Goal: Task Accomplishment & Management: Use online tool/utility

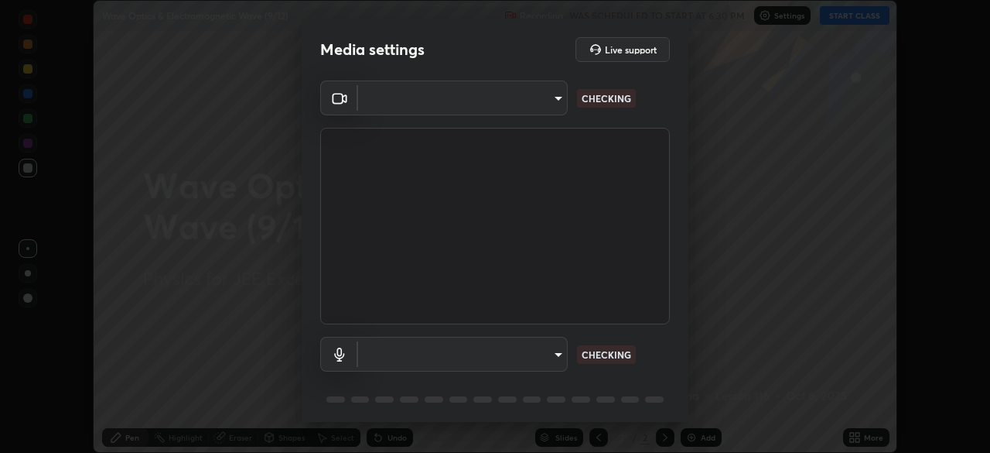
scroll to position [453, 990]
type input "119f56cd3221aa741ff86ef3c15b45e11b875c70691a8bbf6b5e475350e28a87"
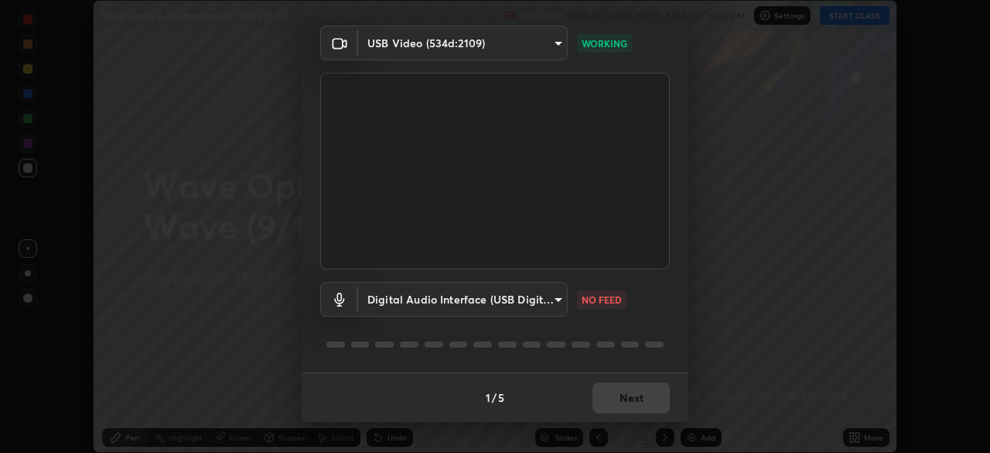
click at [531, 292] on body "Erase all Wave Optics & Electromagnetic Wave (9/12) Recording WAS SCHEDULED TO …" at bounding box center [495, 226] width 990 height 453
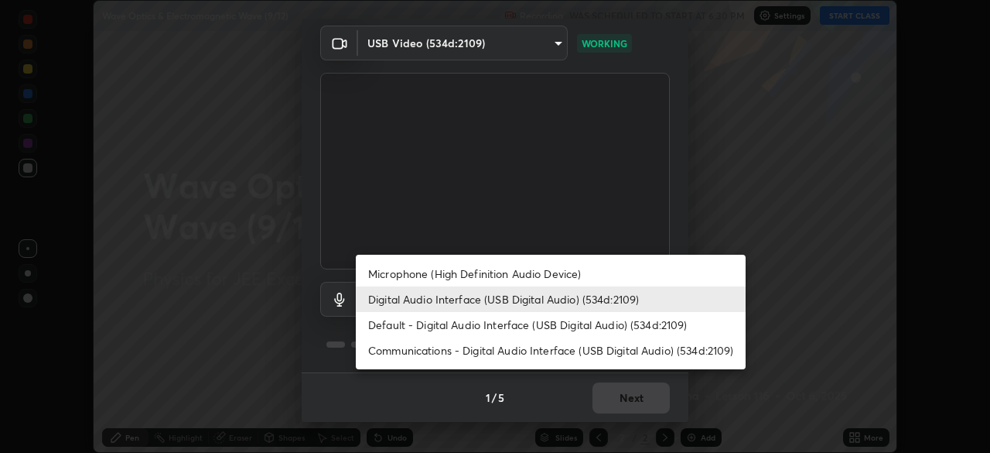
click at [548, 269] on li "Microphone (High Definition Audio Device)" at bounding box center [551, 274] width 390 height 26
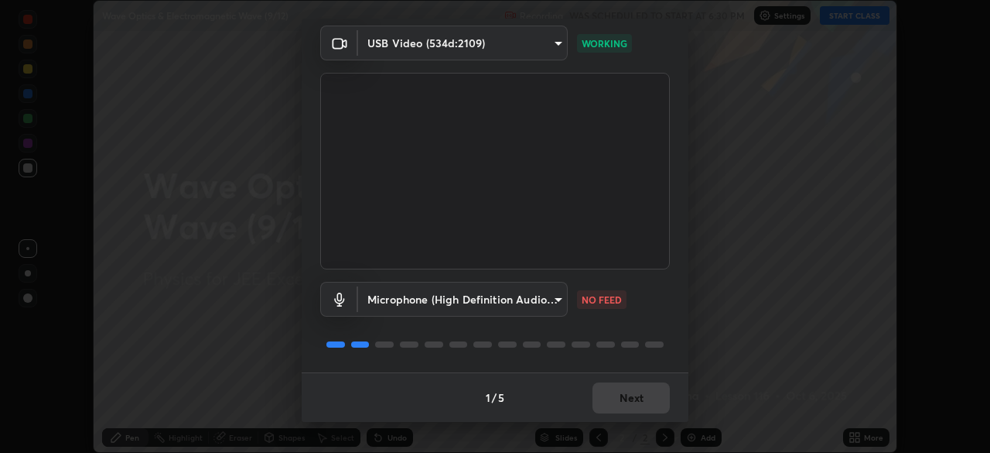
click at [514, 293] on body "Erase all Wave Optics & Electromagnetic Wave (9/12) Recording WAS SCHEDULED TO …" at bounding box center [495, 226] width 990 height 453
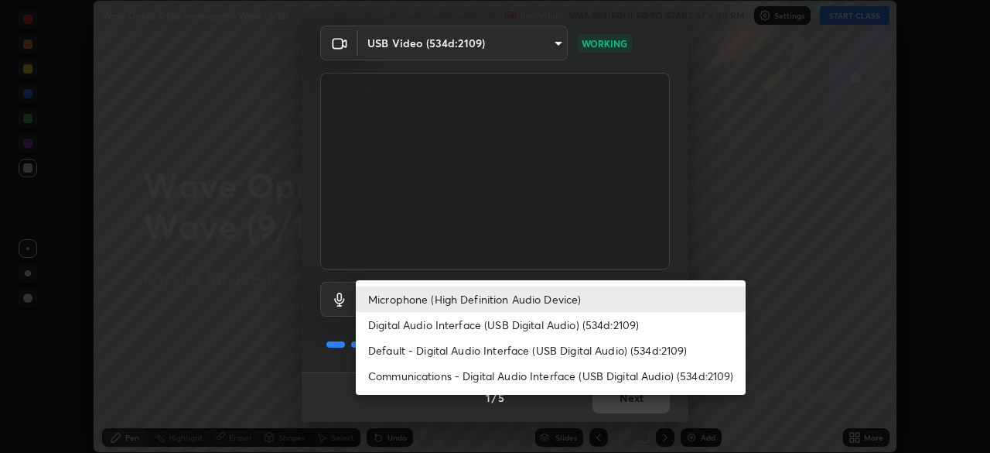
click at [537, 326] on li "Digital Audio Interface (USB Digital Audio) (534d:2109)" at bounding box center [551, 325] width 390 height 26
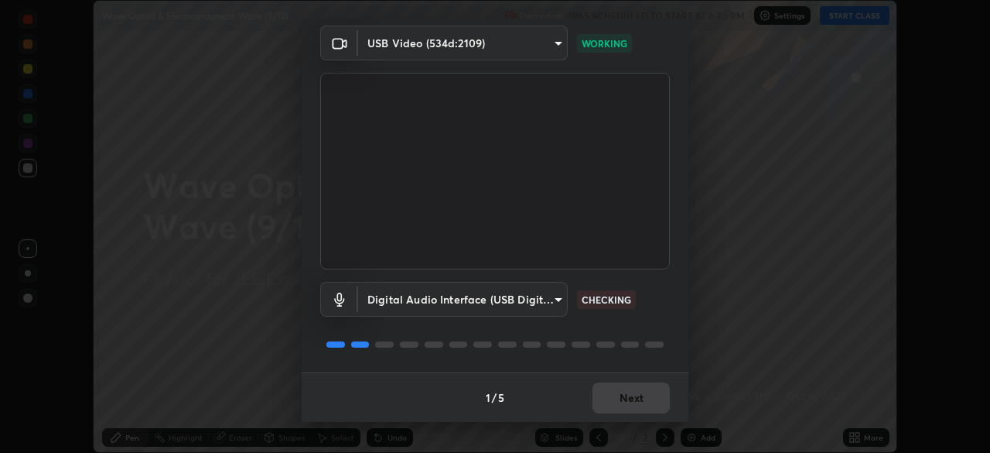
type input "c646bd0a84963ef75d7e75e16448b8f047285210e5b37cf02f81b0c24ed99837"
click at [642, 398] on button "Next" at bounding box center [631, 397] width 77 height 31
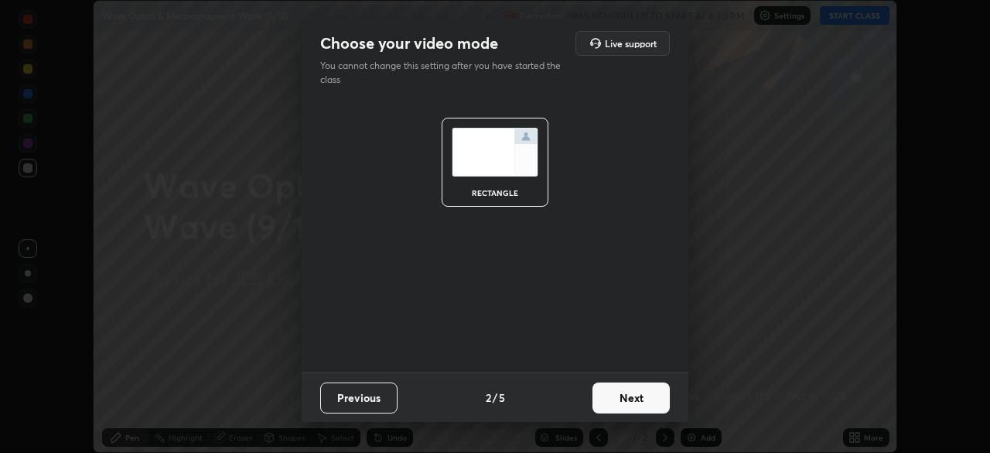
scroll to position [0, 0]
click at [642, 398] on button "Next" at bounding box center [631, 397] width 77 height 31
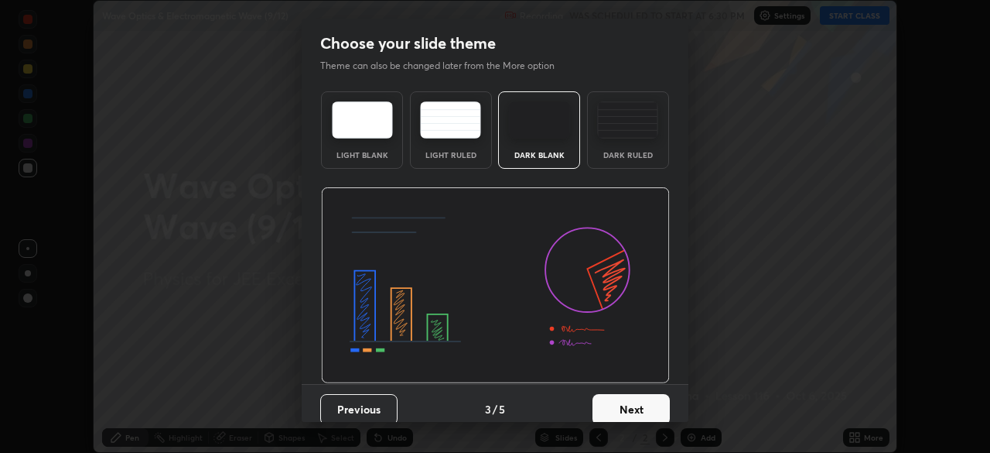
click at [642, 398] on button "Next" at bounding box center [631, 409] width 77 height 31
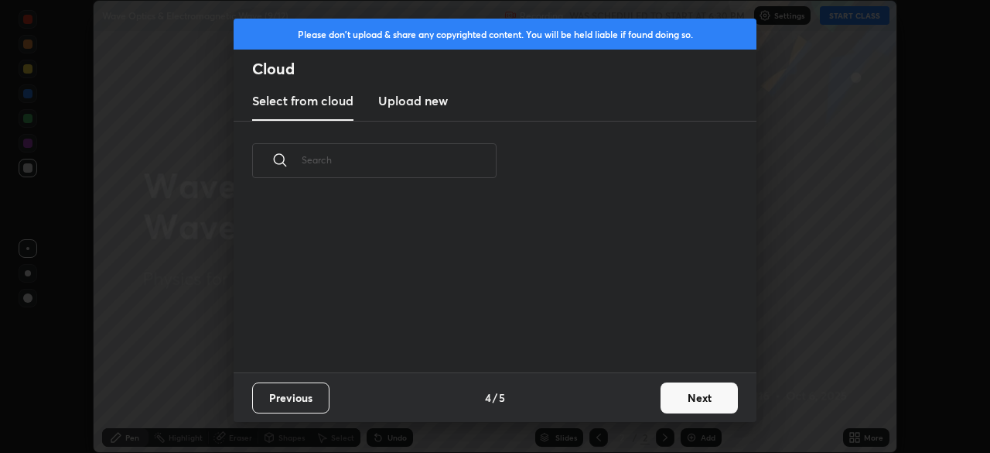
click at [641, 402] on div "Previous 4 / 5 Next" at bounding box center [495, 397] width 523 height 50
click at [677, 394] on button "Next" at bounding box center [699, 397] width 77 height 31
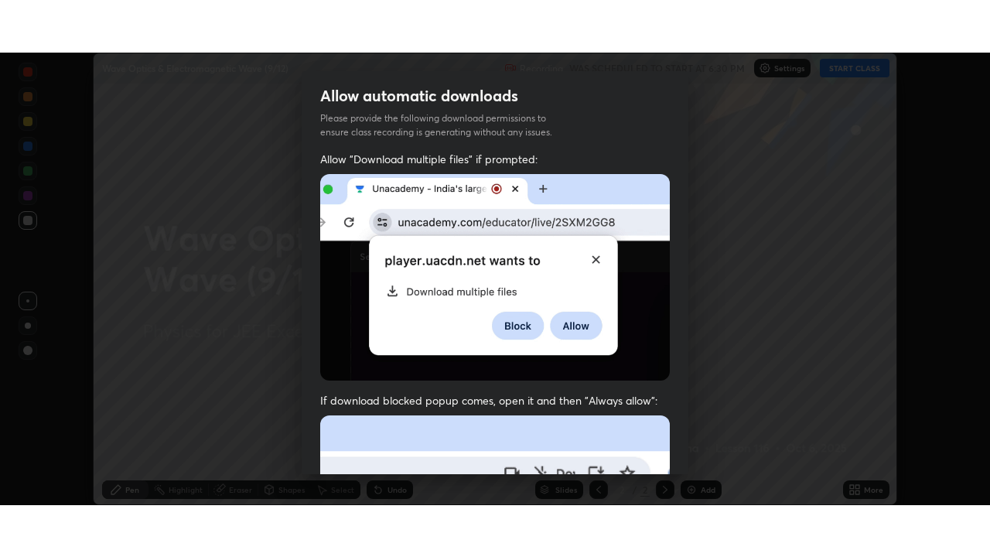
scroll to position [371, 0]
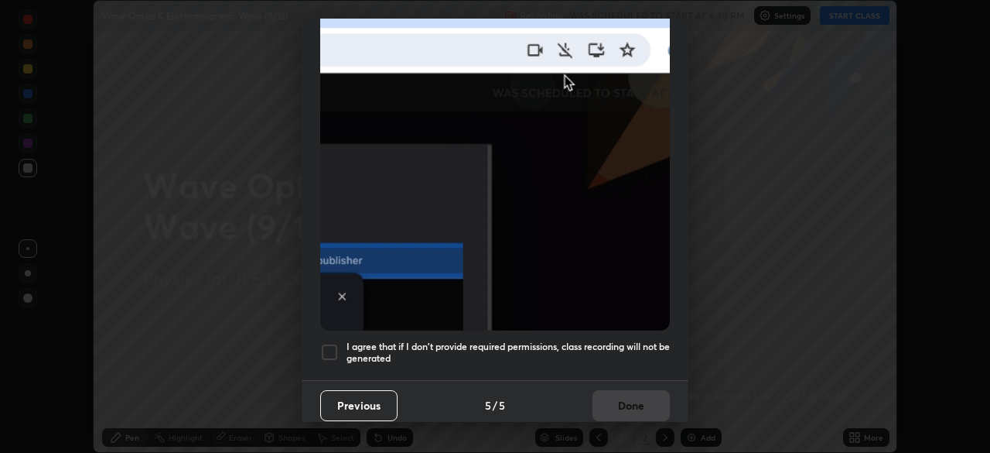
click at [334, 346] on div at bounding box center [329, 352] width 19 height 19
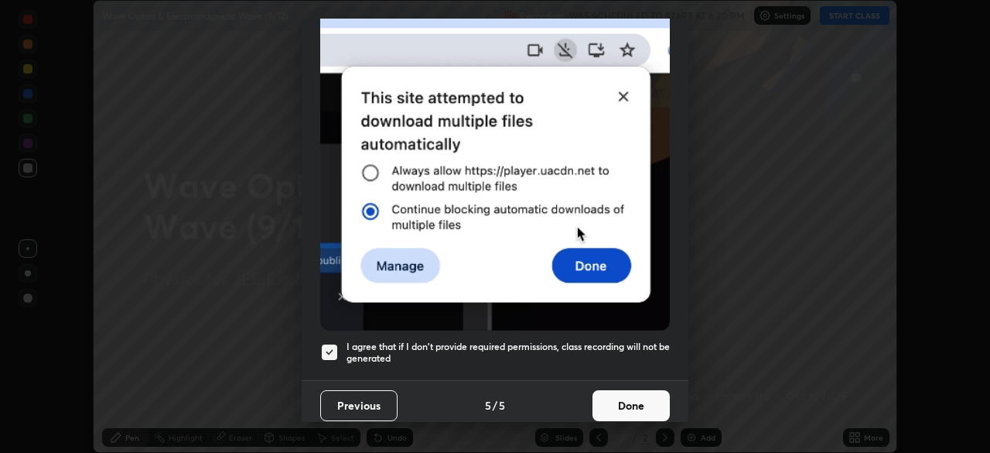
click at [631, 396] on button "Done" at bounding box center [631, 405] width 77 height 31
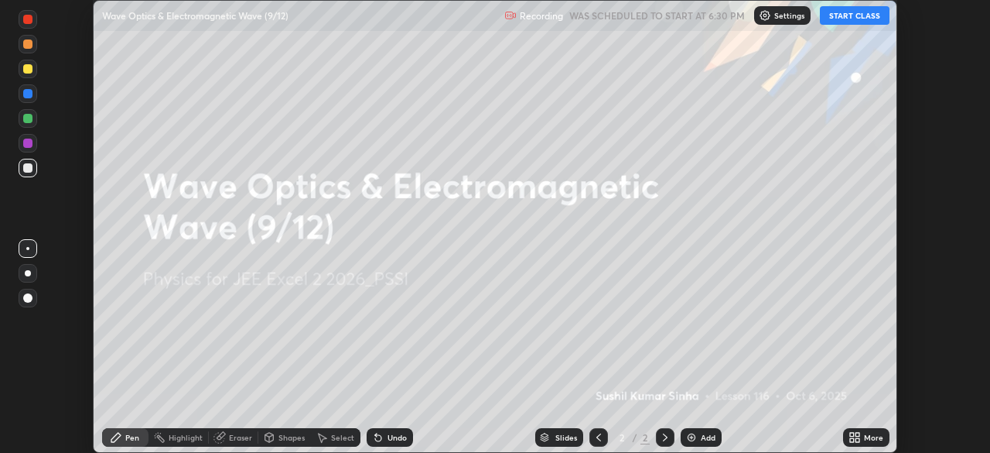
click at [856, 13] on button "START CLASS" at bounding box center [855, 15] width 70 height 19
click at [864, 439] on div "More" at bounding box center [873, 437] width 19 height 8
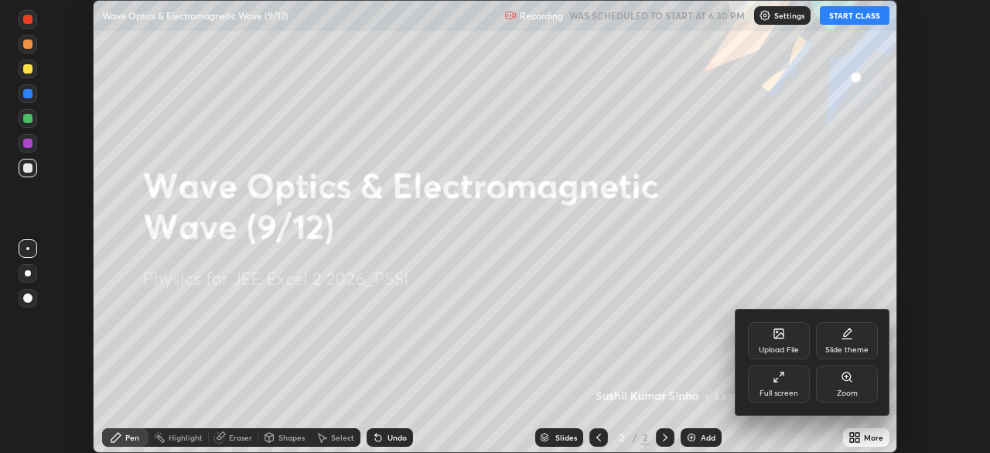
click at [791, 380] on div "Full screen" at bounding box center [779, 383] width 62 height 37
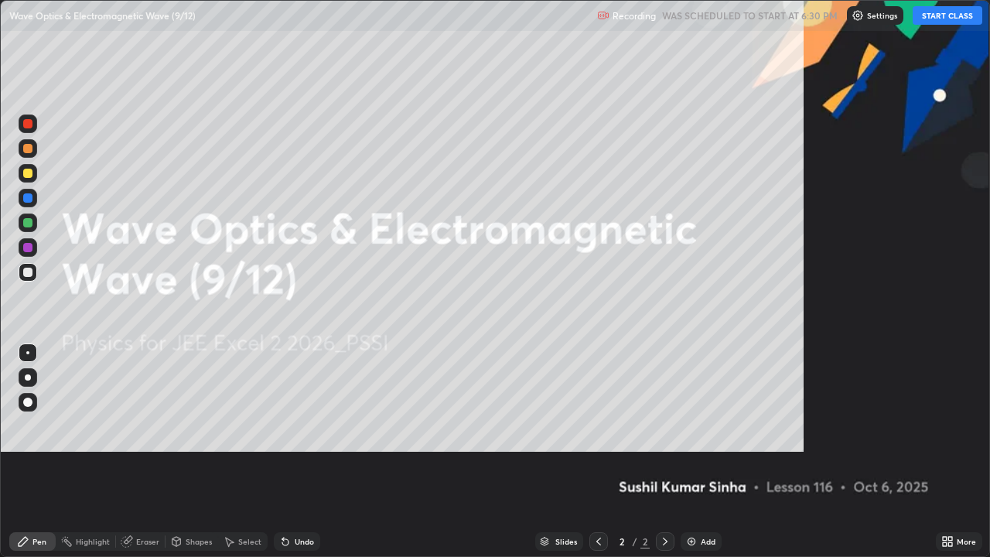
scroll to position [557, 990]
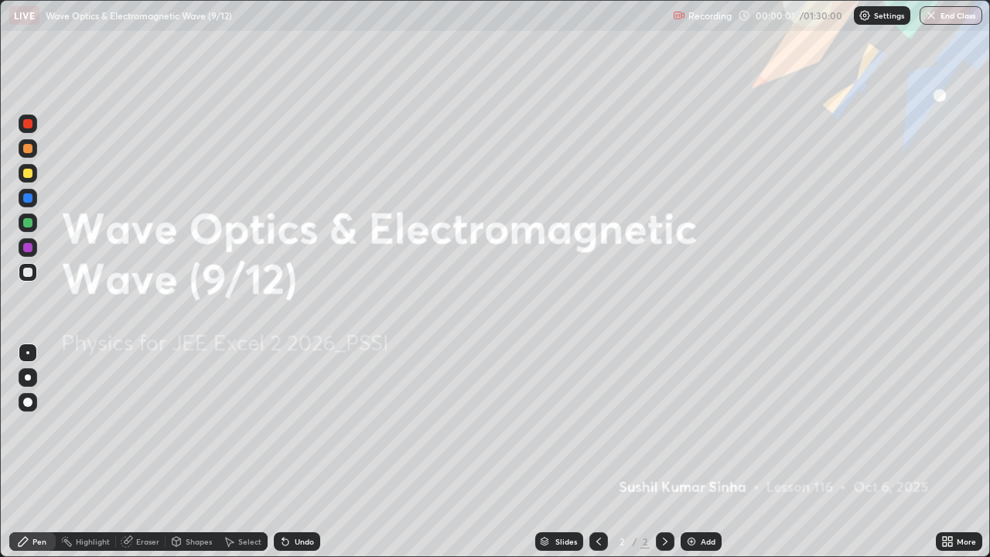
click at [693, 452] on img at bounding box center [691, 541] width 12 height 12
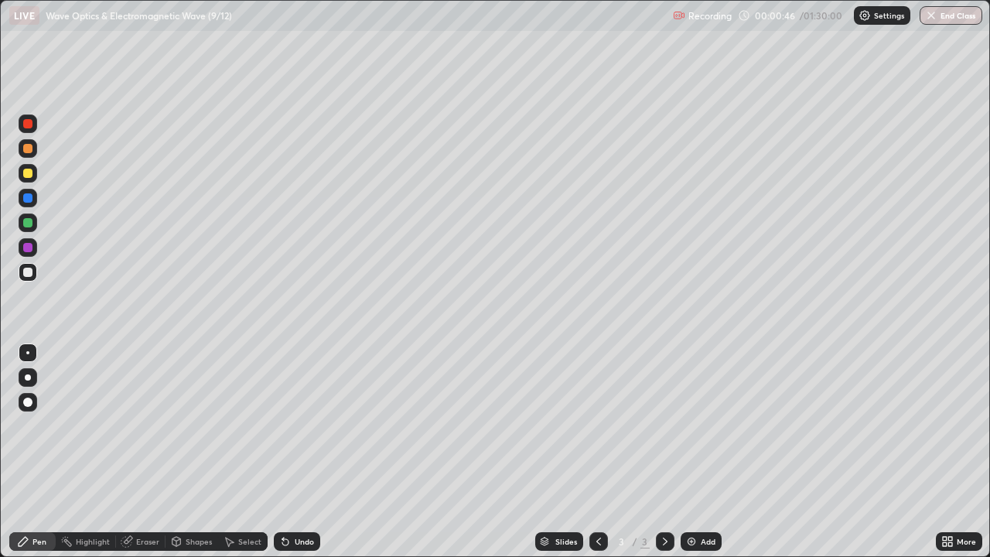
click at [30, 173] on div at bounding box center [27, 173] width 9 height 9
click at [200, 452] on div "Shapes" at bounding box center [199, 542] width 26 height 8
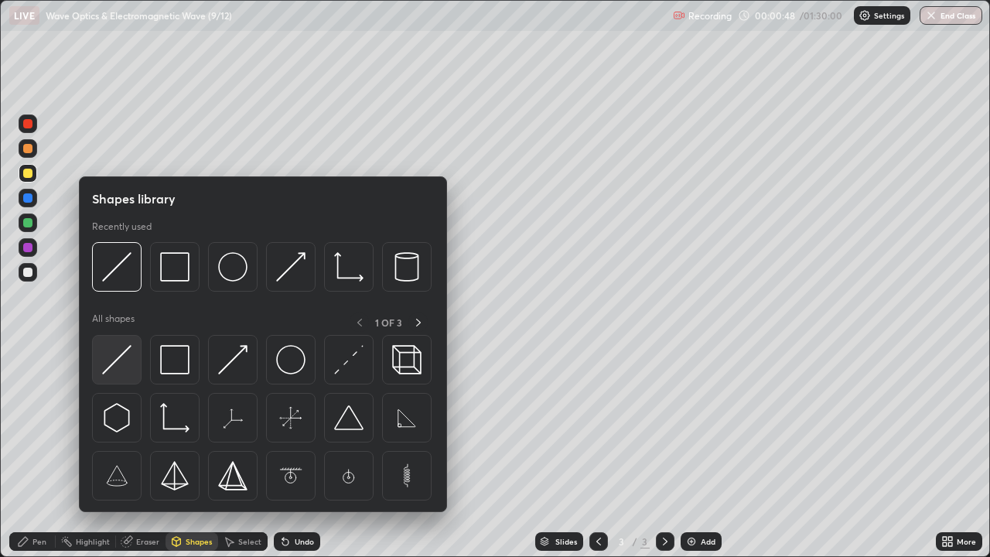
click at [122, 353] on img at bounding box center [116, 359] width 29 height 29
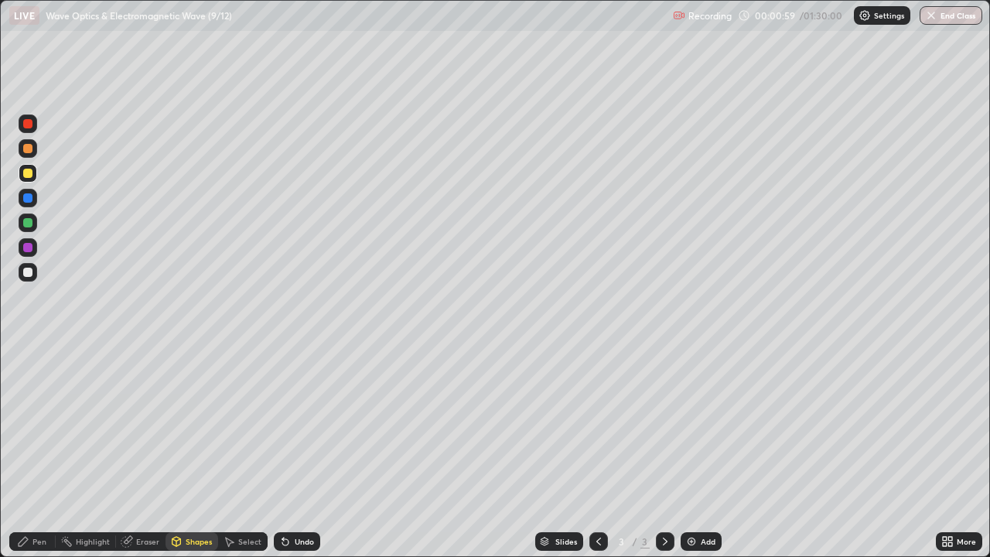
click at [30, 224] on div at bounding box center [27, 222] width 9 height 9
click at [30, 124] on div at bounding box center [27, 123] width 9 height 9
click at [25, 221] on div at bounding box center [27, 222] width 9 height 9
click at [42, 452] on div "Pen" at bounding box center [39, 542] width 14 height 8
click at [26, 244] on div at bounding box center [27, 247] width 9 height 9
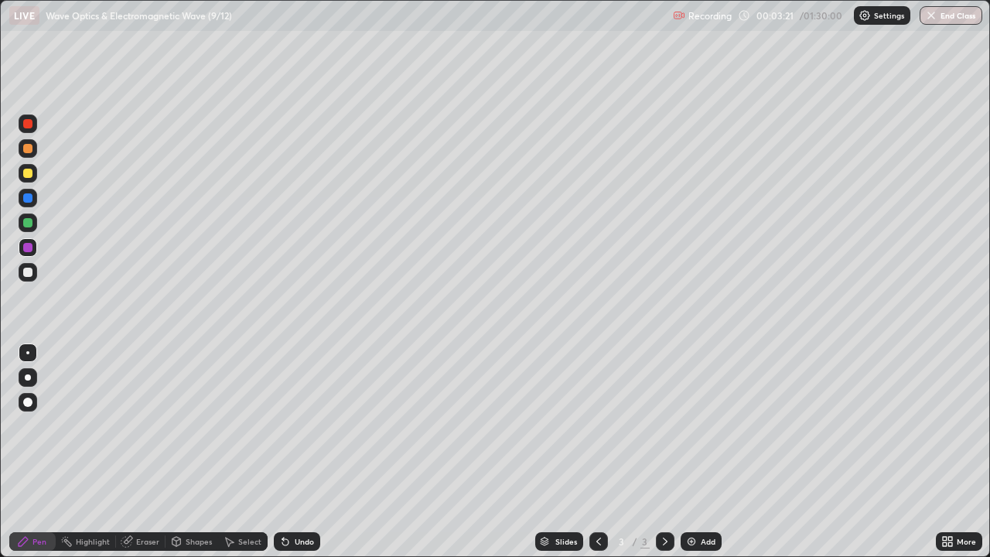
click at [289, 452] on icon at bounding box center [285, 541] width 12 height 12
click at [282, 452] on icon at bounding box center [285, 542] width 6 height 6
click at [284, 452] on icon at bounding box center [285, 542] width 6 height 6
click at [282, 452] on icon at bounding box center [285, 542] width 6 height 6
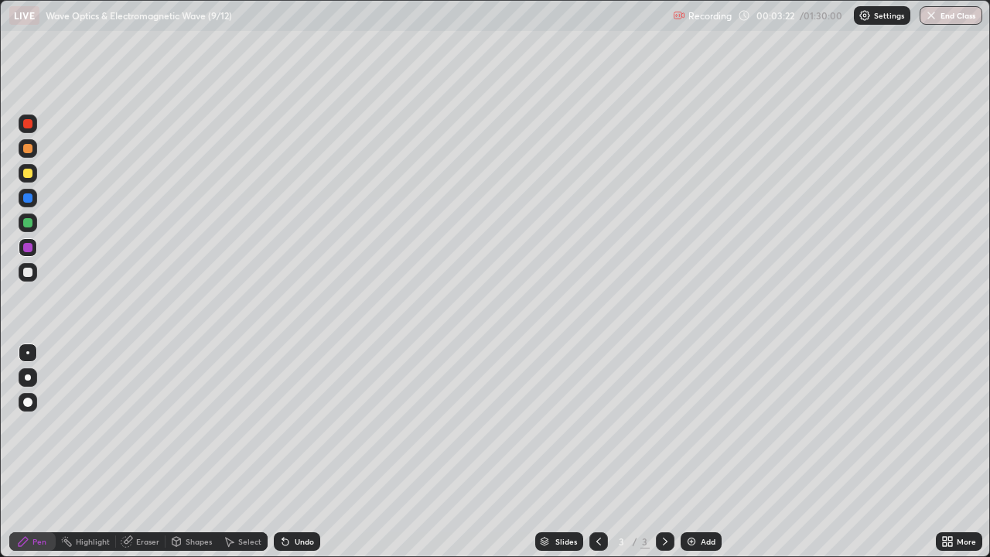
click at [275, 452] on div "Undo" at bounding box center [297, 541] width 46 height 19
click at [268, 452] on div "Undo" at bounding box center [294, 541] width 53 height 31
click at [284, 452] on icon at bounding box center [285, 542] width 6 height 6
click at [285, 452] on icon at bounding box center [285, 542] width 6 height 6
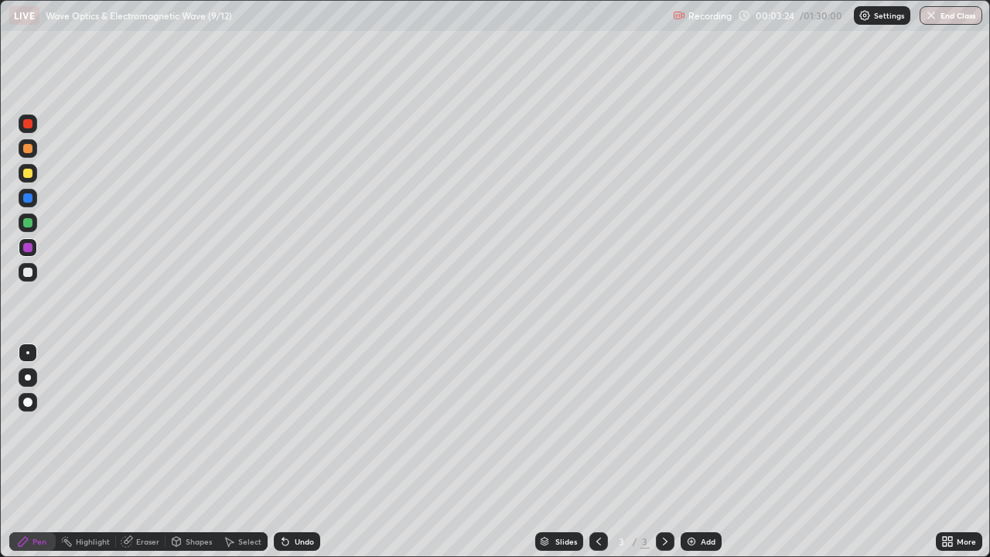
click at [287, 452] on icon at bounding box center [285, 541] width 12 height 12
click at [285, 452] on icon at bounding box center [285, 542] width 6 height 6
click at [295, 452] on div "Undo" at bounding box center [304, 542] width 19 height 8
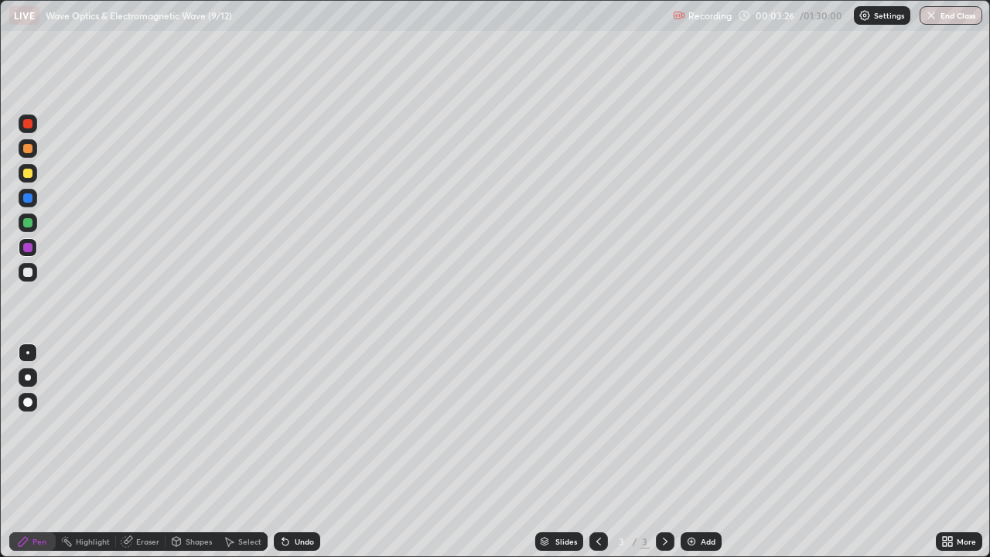
click at [295, 452] on div "Undo" at bounding box center [304, 542] width 19 height 8
click at [692, 452] on img at bounding box center [691, 541] width 12 height 12
click at [29, 176] on div at bounding box center [27, 173] width 9 height 9
click at [197, 452] on div "Shapes" at bounding box center [199, 542] width 26 height 8
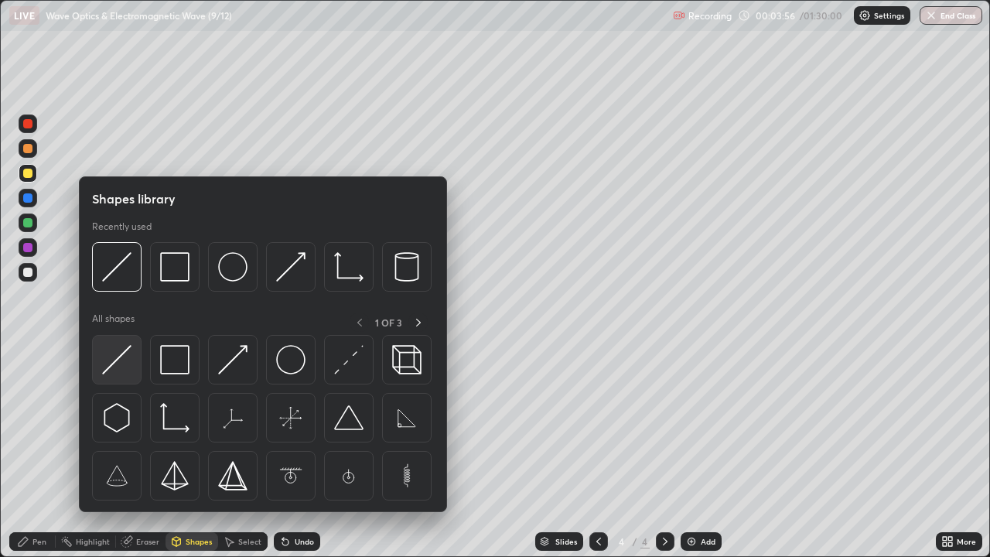
click at [117, 361] on img at bounding box center [116, 359] width 29 height 29
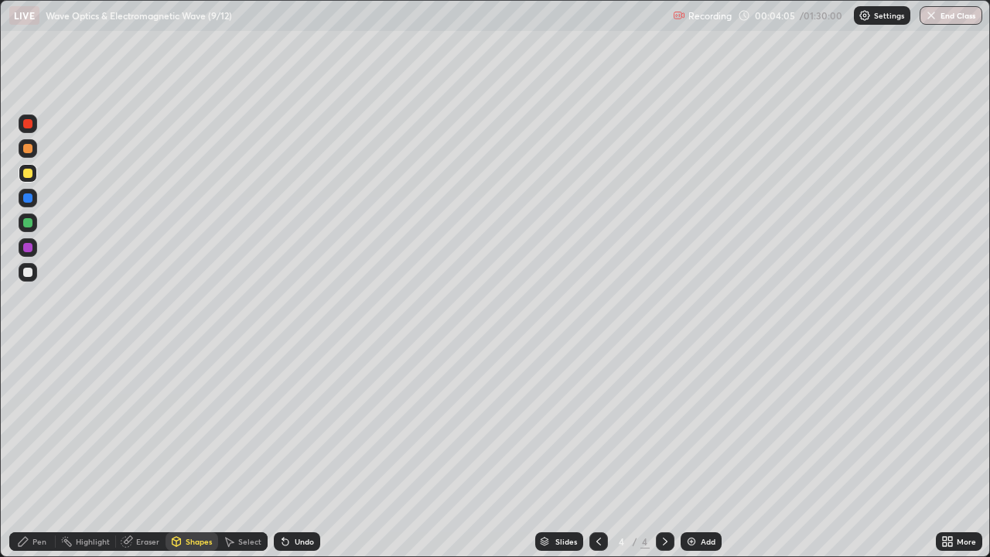
click at [27, 224] on div at bounding box center [27, 222] width 9 height 9
click at [27, 125] on div at bounding box center [27, 123] width 9 height 9
click at [26, 127] on div at bounding box center [27, 123] width 9 height 9
click at [33, 452] on div "Pen" at bounding box center [32, 541] width 46 height 19
click at [26, 219] on div at bounding box center [27, 222] width 9 height 9
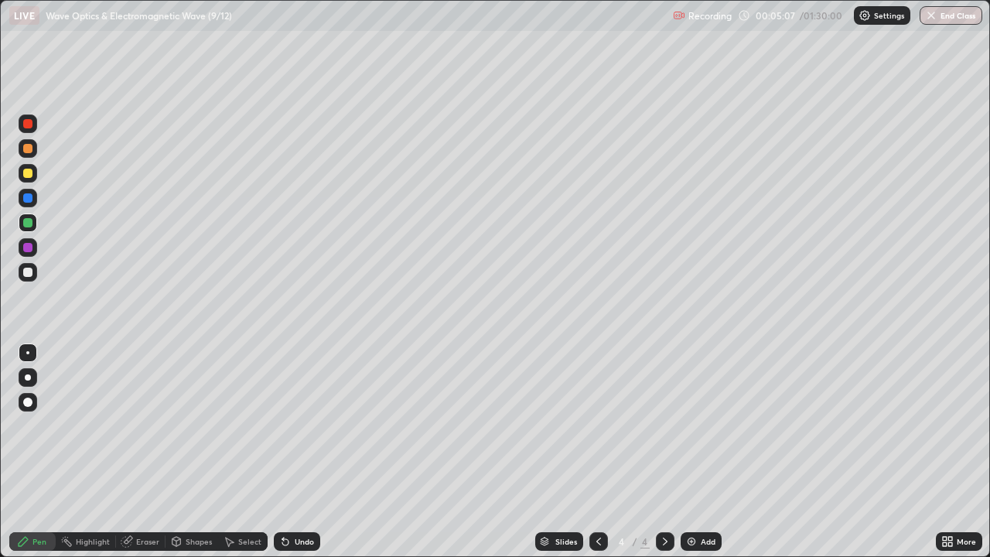
click at [295, 452] on div "Undo" at bounding box center [304, 542] width 19 height 8
click at [299, 452] on div "Undo" at bounding box center [304, 542] width 19 height 8
click at [690, 452] on img at bounding box center [691, 541] width 12 height 12
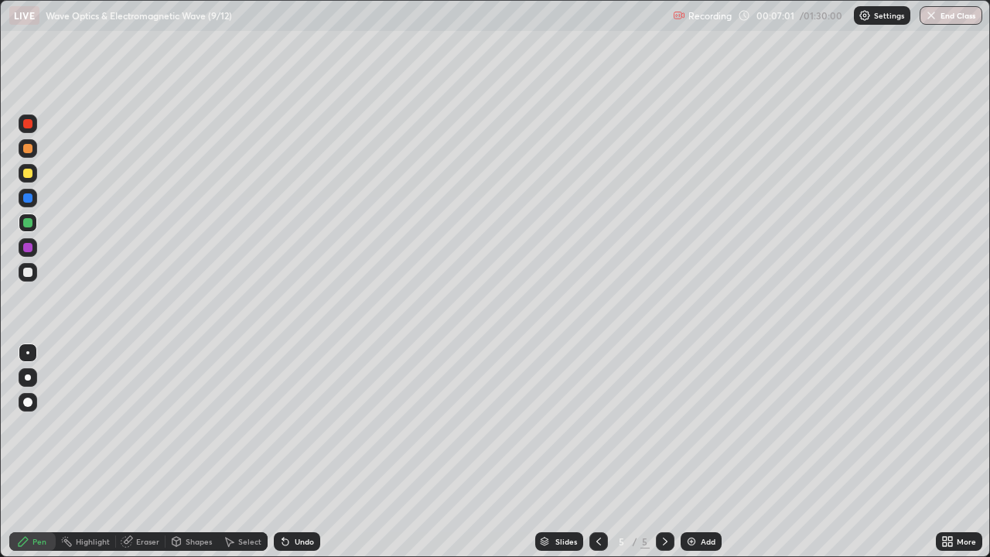
click at [298, 452] on div "Undo" at bounding box center [297, 541] width 46 height 19
click at [294, 452] on div "Undo" at bounding box center [297, 541] width 46 height 19
click at [33, 173] on div at bounding box center [28, 173] width 19 height 19
click at [688, 452] on img at bounding box center [691, 541] width 12 height 12
click at [33, 221] on div at bounding box center [28, 222] width 19 height 19
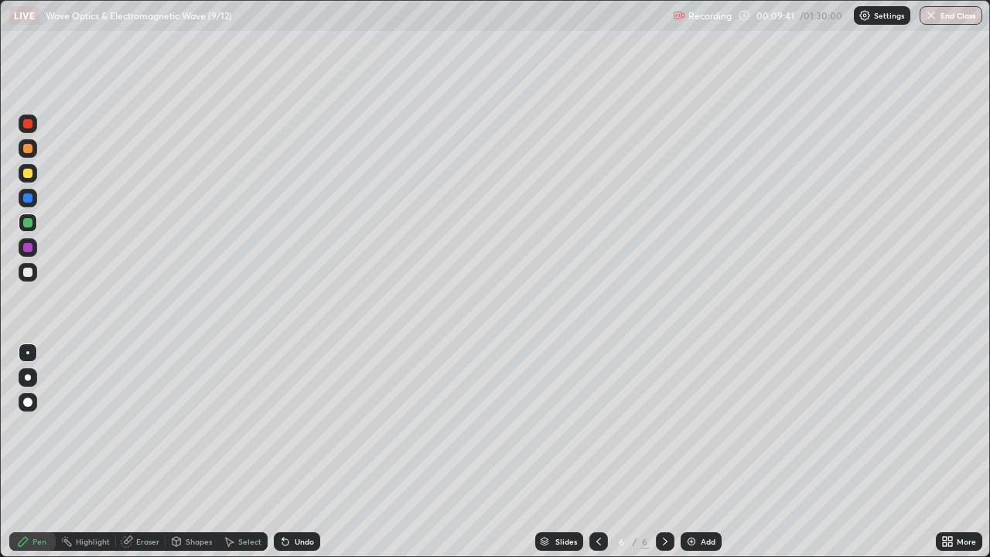
click at [291, 452] on div "Undo" at bounding box center [297, 541] width 46 height 19
click at [295, 452] on div "Undo" at bounding box center [304, 542] width 19 height 8
click at [297, 452] on div "Undo" at bounding box center [304, 542] width 19 height 8
click at [285, 452] on icon at bounding box center [285, 542] width 6 height 6
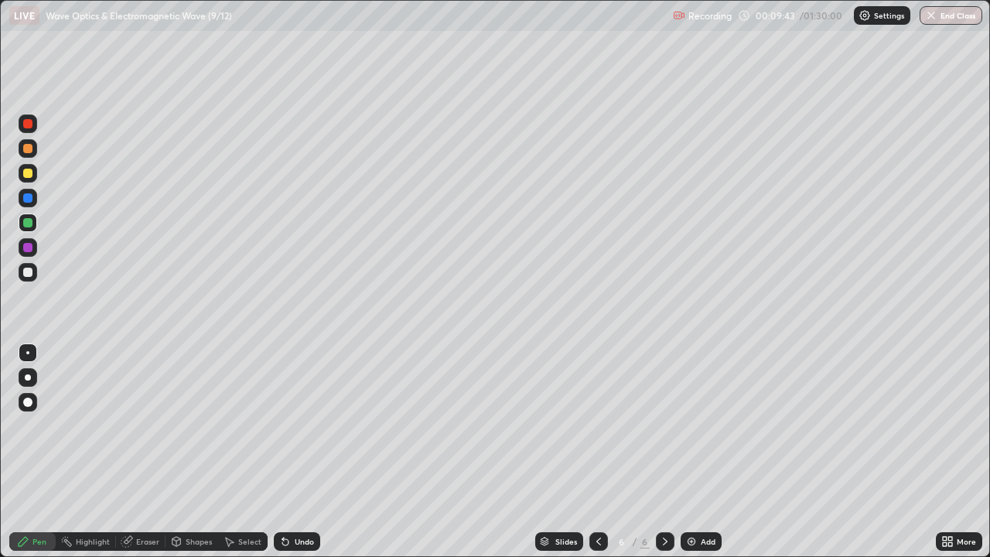
click at [289, 452] on div "Undo" at bounding box center [297, 541] width 46 height 19
click at [291, 452] on div "Undo" at bounding box center [297, 541] width 46 height 19
click at [292, 452] on div "Undo" at bounding box center [297, 541] width 46 height 19
click at [152, 452] on div "Eraser" at bounding box center [147, 542] width 23 height 8
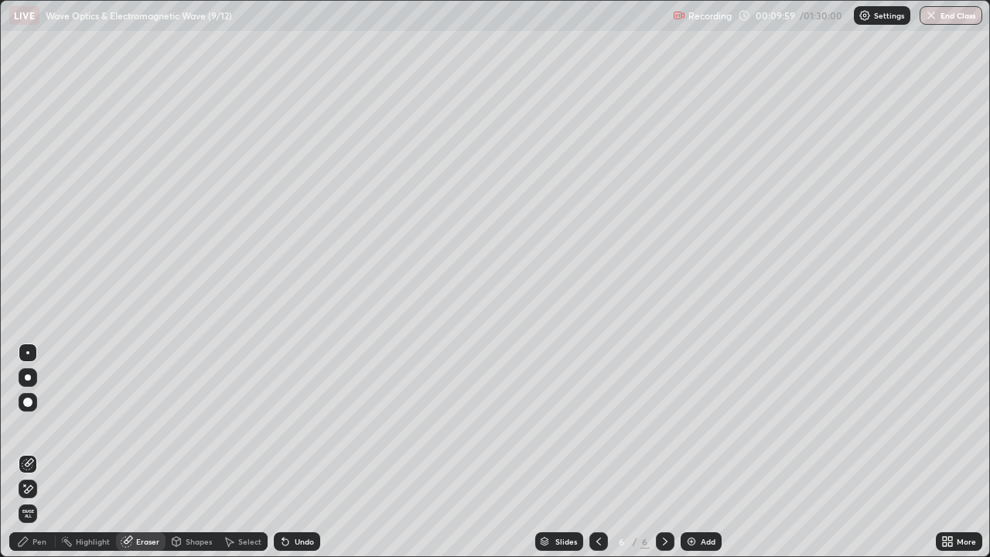
click at [43, 452] on div "Pen" at bounding box center [39, 542] width 14 height 8
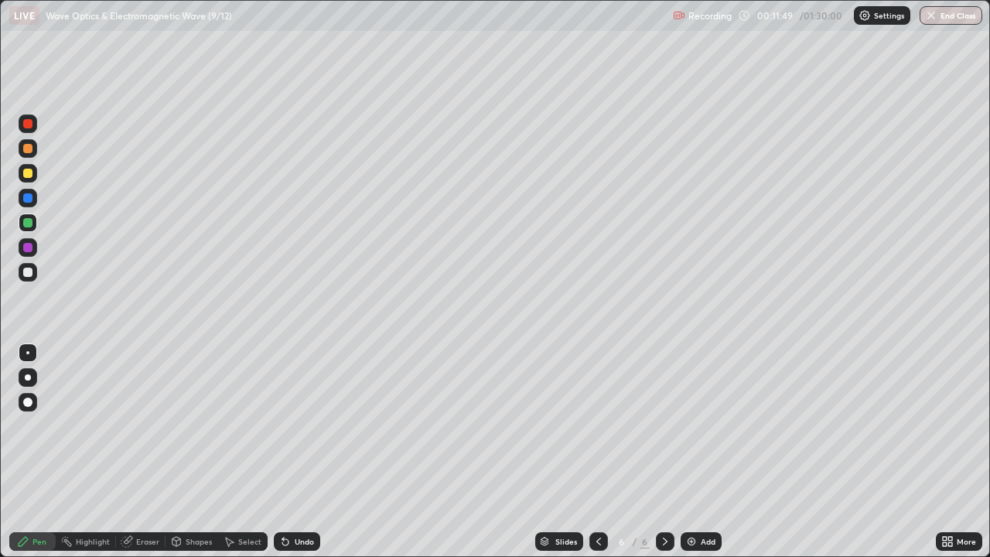
click at [690, 452] on img at bounding box center [691, 541] width 12 height 12
click at [29, 270] on div at bounding box center [27, 272] width 9 height 9
click at [27, 272] on div at bounding box center [27, 272] width 9 height 9
click at [296, 452] on div "Undo" at bounding box center [304, 542] width 19 height 8
click at [201, 452] on div "Shapes" at bounding box center [199, 542] width 26 height 8
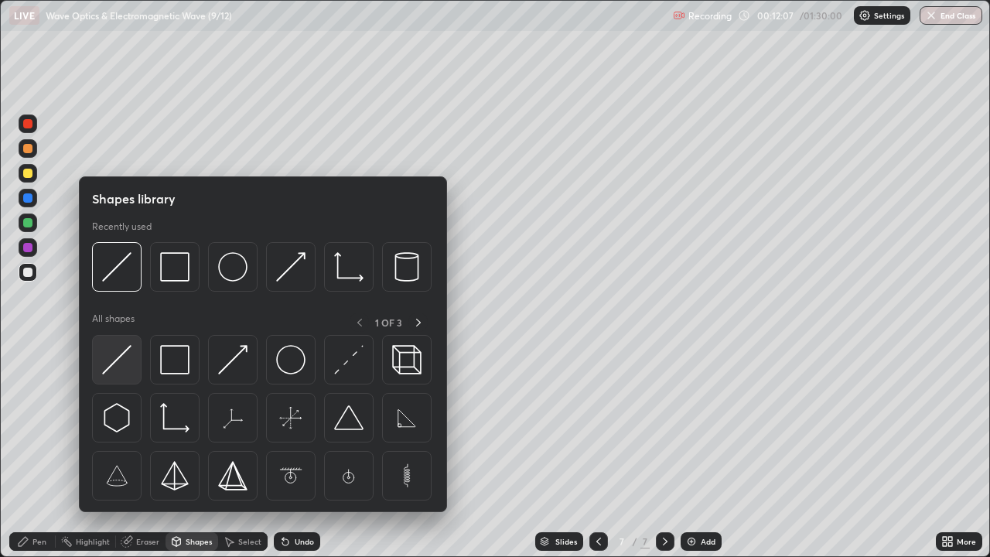
click at [121, 354] on img at bounding box center [116, 359] width 29 height 29
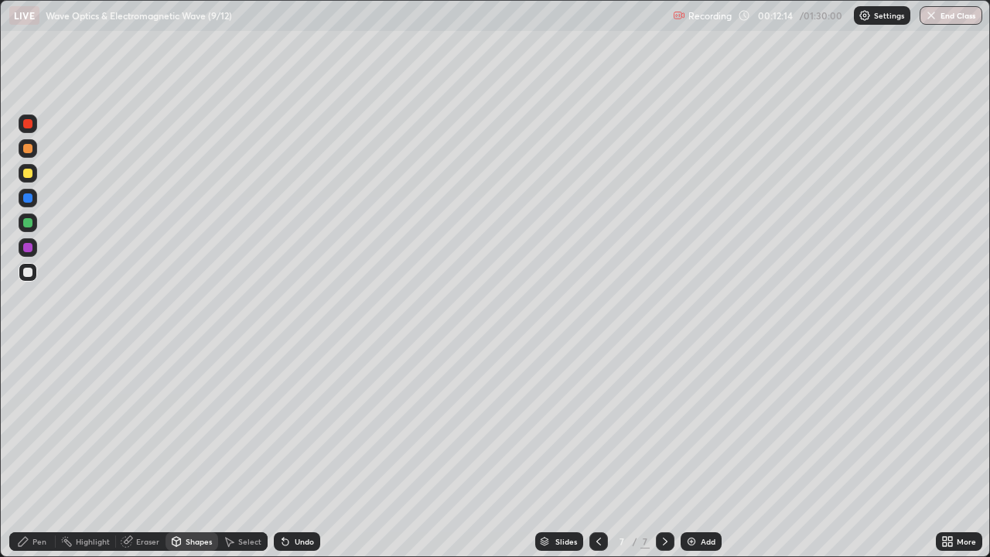
click at [30, 223] on div at bounding box center [27, 222] width 9 height 9
click at [197, 452] on div "Shapes" at bounding box center [199, 542] width 26 height 8
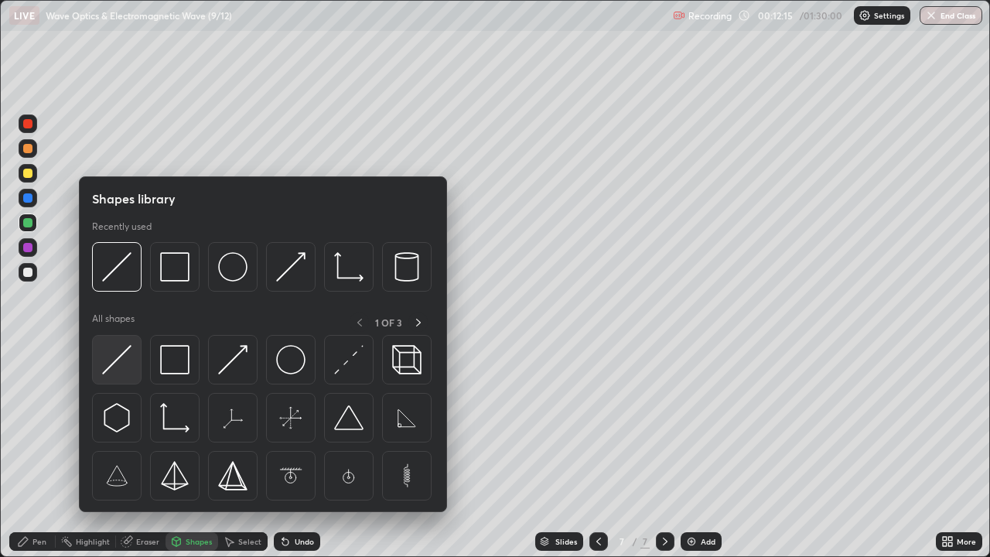
click at [123, 360] on img at bounding box center [116, 359] width 29 height 29
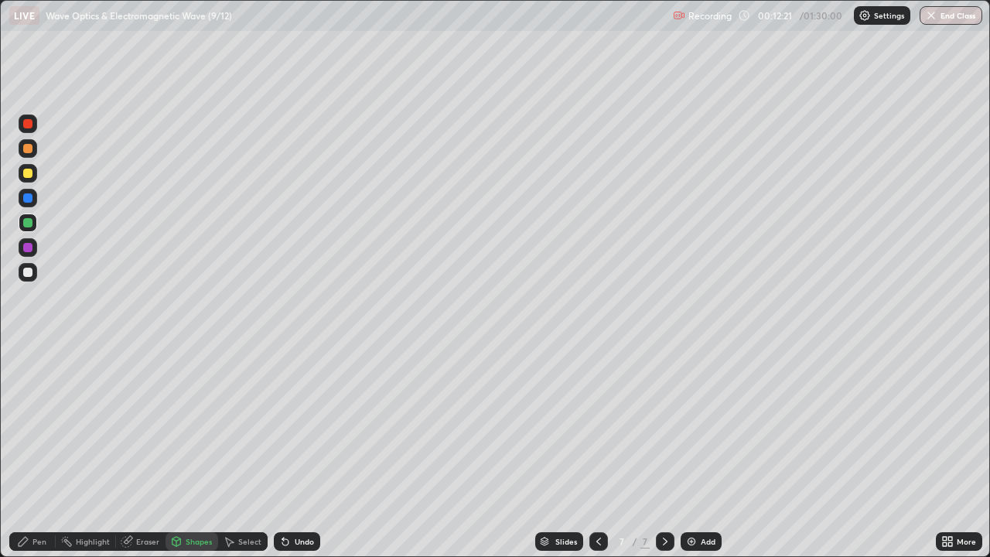
click at [30, 173] on div at bounding box center [27, 173] width 9 height 9
click at [39, 452] on div "Pen" at bounding box center [39, 542] width 14 height 8
click at [251, 452] on div "Select" at bounding box center [249, 542] width 23 height 8
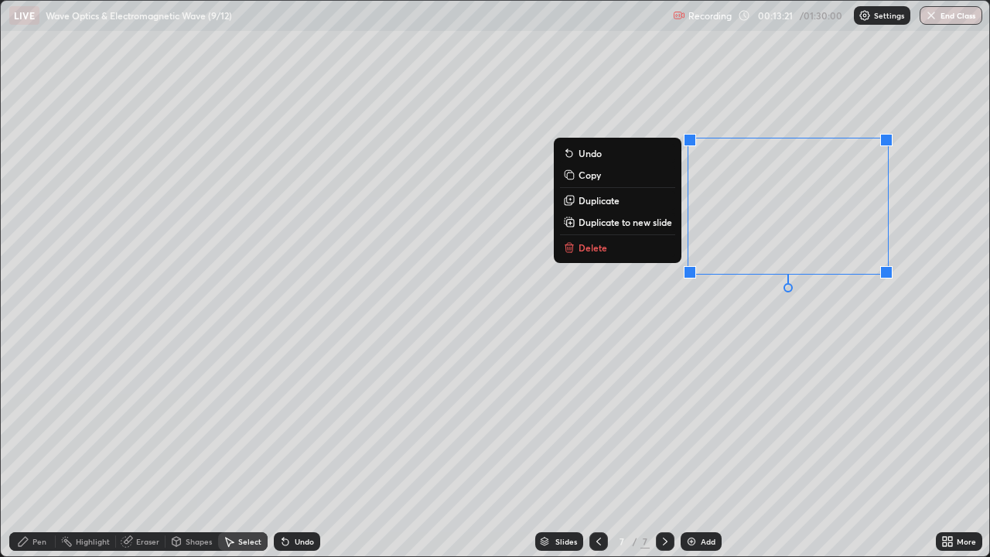
click at [599, 250] on p "Delete" at bounding box center [593, 247] width 29 height 12
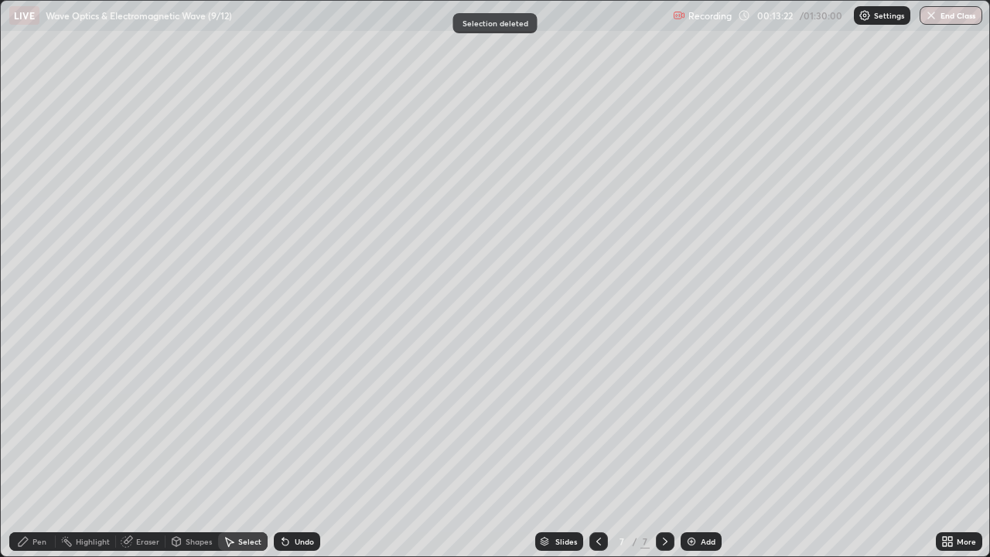
click at [40, 452] on div "Pen" at bounding box center [39, 542] width 14 height 8
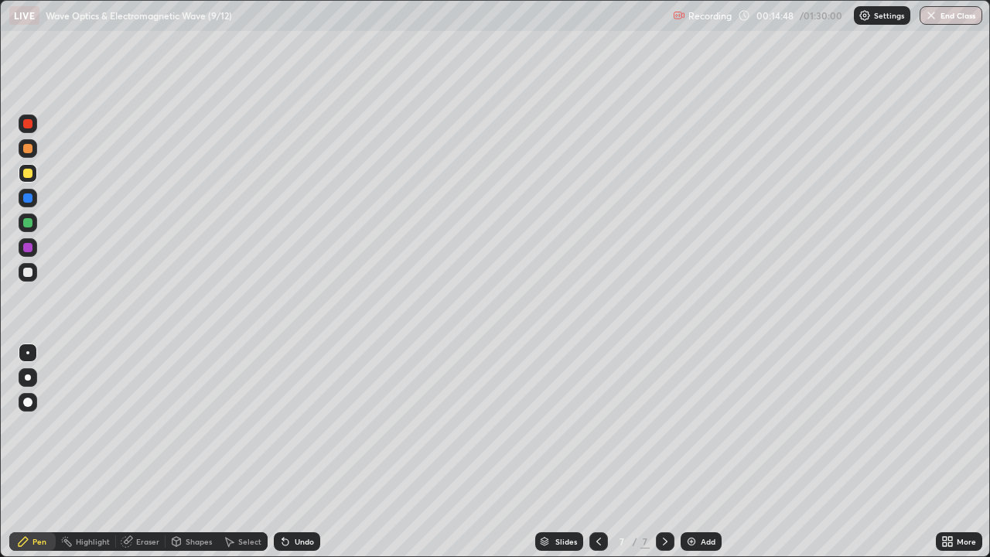
click at [300, 452] on div "Undo" at bounding box center [297, 541] width 46 height 19
click at [246, 452] on div "Select" at bounding box center [249, 542] width 23 height 8
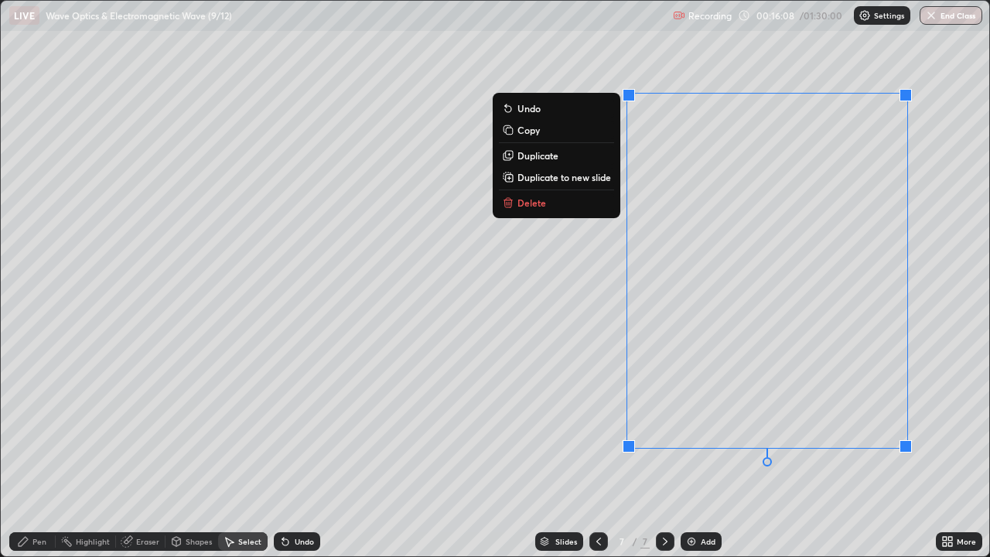
click at [544, 202] on button "Delete" at bounding box center [556, 202] width 115 height 19
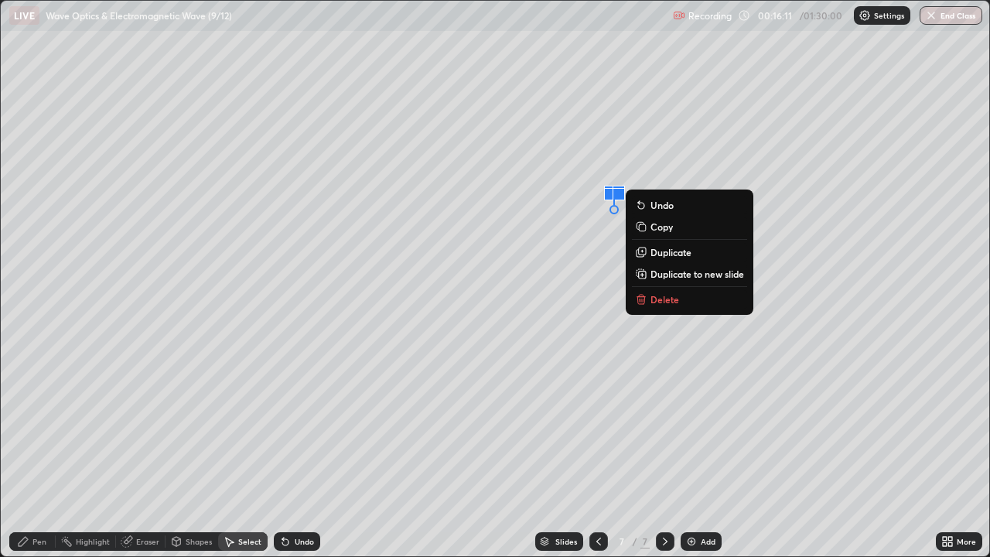
click at [668, 297] on p "Delete" at bounding box center [665, 299] width 29 height 12
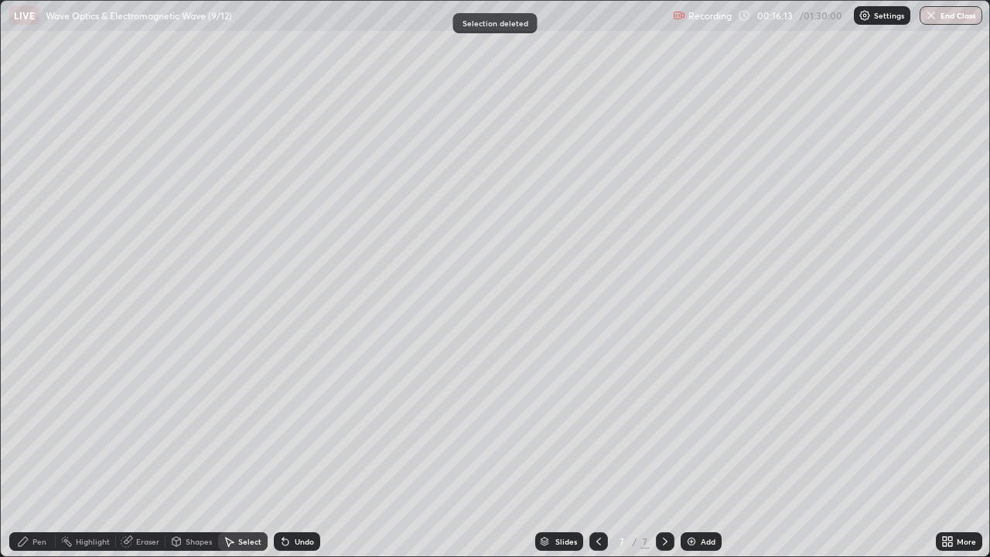
click at [37, 452] on div "Pen" at bounding box center [39, 542] width 14 height 8
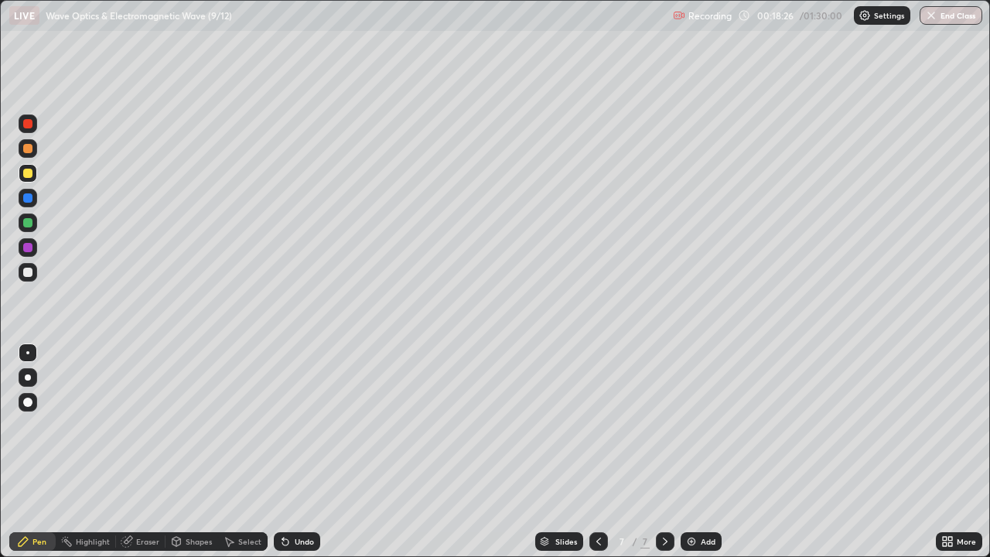
click at [688, 452] on img at bounding box center [691, 541] width 12 height 12
click at [195, 452] on div "Shapes" at bounding box center [199, 542] width 26 height 8
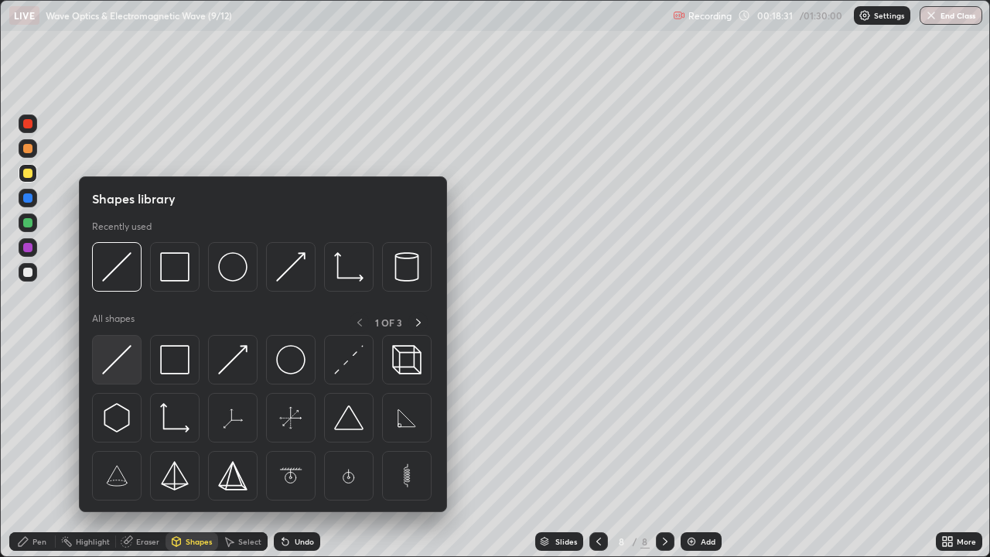
click at [121, 358] on img at bounding box center [116, 359] width 29 height 29
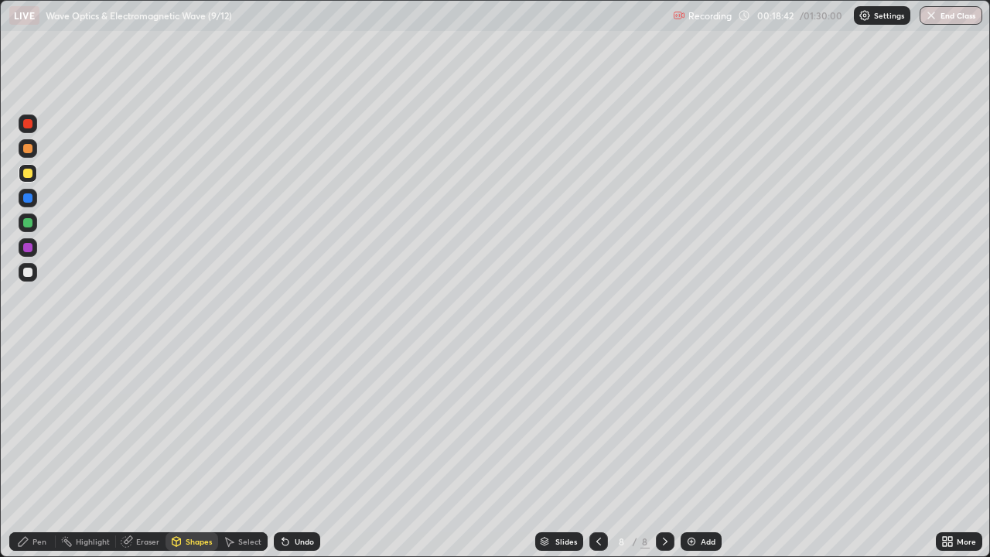
click at [26, 224] on div at bounding box center [27, 222] width 9 height 9
click at [29, 227] on div at bounding box center [27, 222] width 9 height 9
click at [289, 452] on div "Undo" at bounding box center [297, 541] width 46 height 19
click at [32, 452] on div "Pen" at bounding box center [39, 542] width 14 height 8
click at [29, 123] on div at bounding box center [27, 123] width 9 height 9
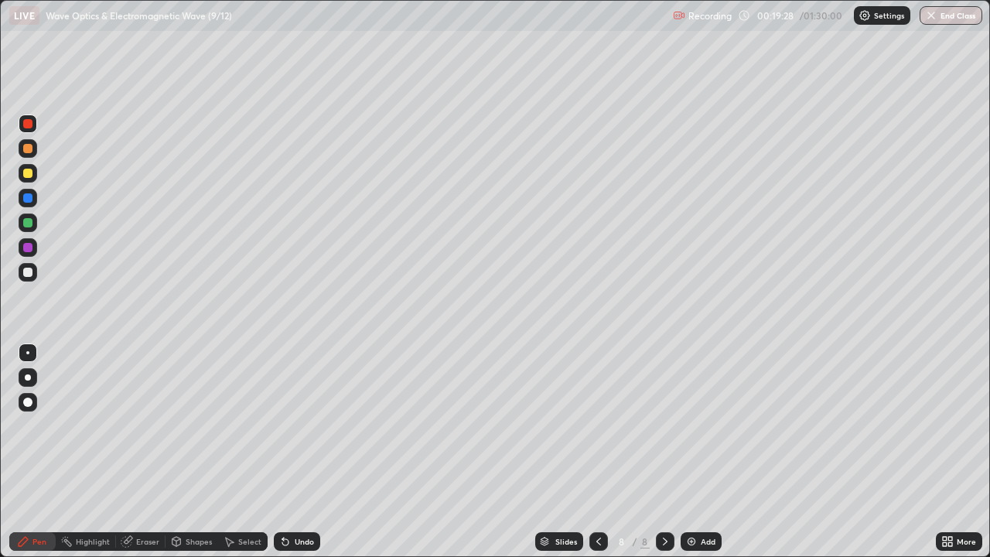
click at [29, 250] on div at bounding box center [27, 247] width 9 height 9
click at [32, 254] on div at bounding box center [28, 247] width 19 height 19
click at [24, 199] on div at bounding box center [27, 197] width 9 height 9
click at [29, 200] on div at bounding box center [27, 197] width 9 height 9
click at [685, 452] on img at bounding box center [691, 541] width 12 height 12
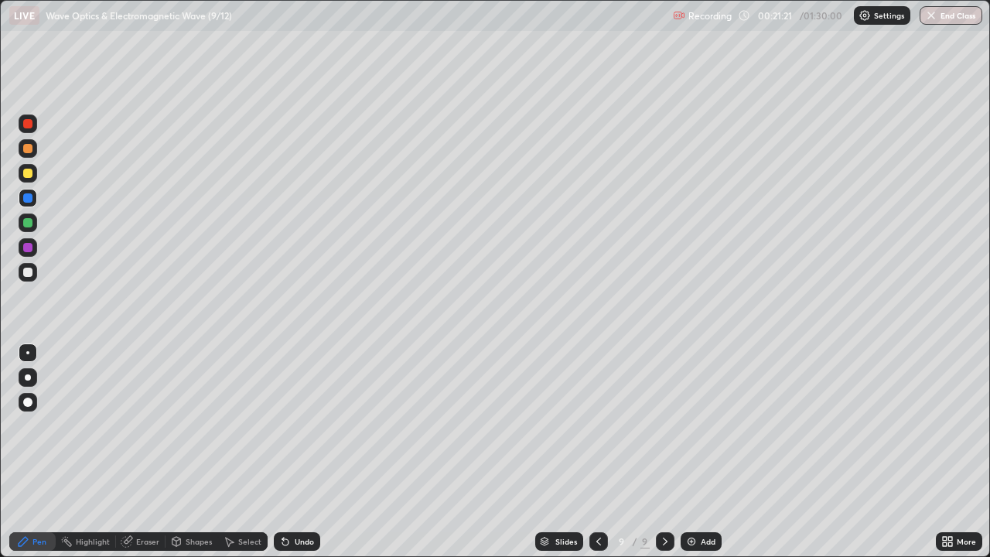
click at [30, 272] on div at bounding box center [27, 272] width 9 height 9
click at [203, 452] on div "Shapes" at bounding box center [192, 541] width 53 height 19
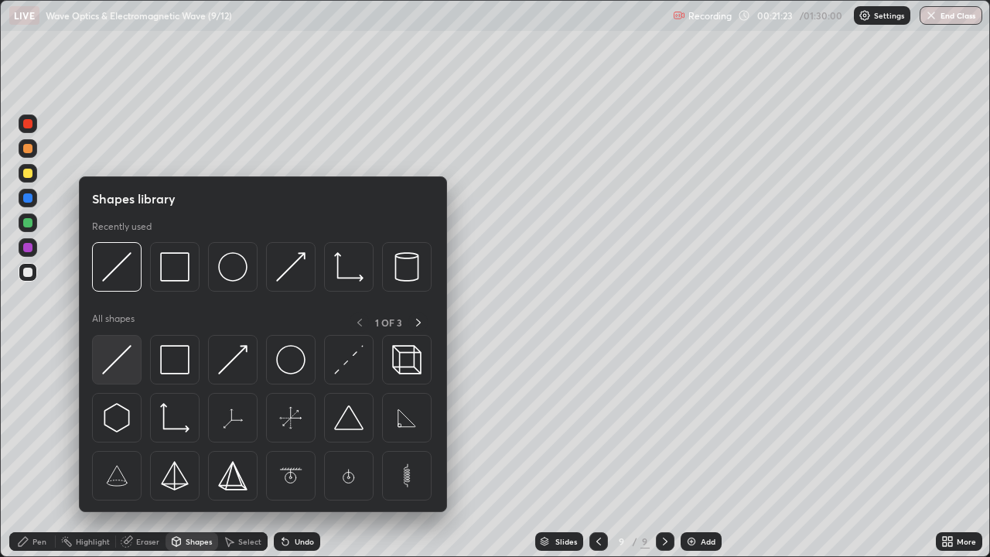
click at [122, 358] on img at bounding box center [116, 359] width 29 height 29
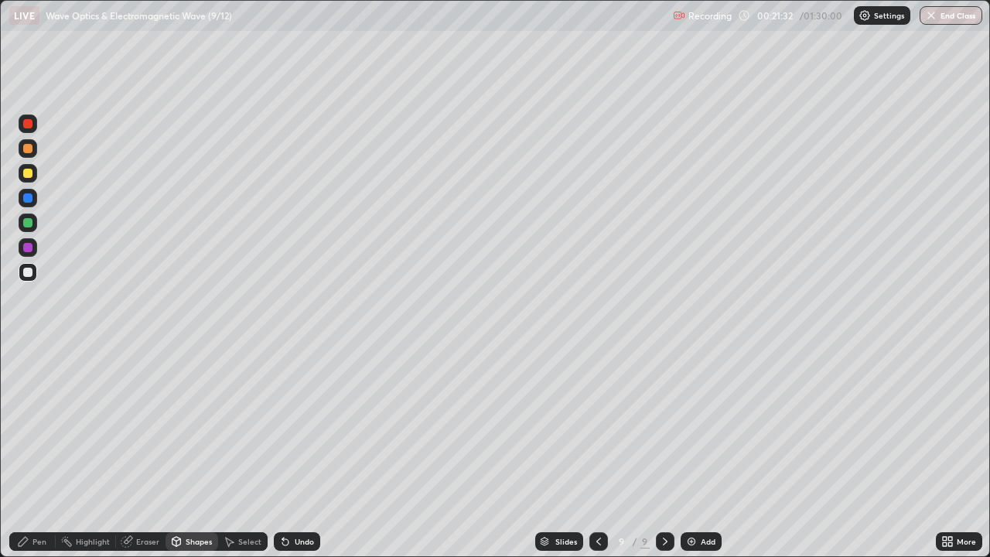
click at [29, 220] on div at bounding box center [27, 222] width 9 height 9
click at [202, 452] on div "Shapes" at bounding box center [199, 542] width 26 height 8
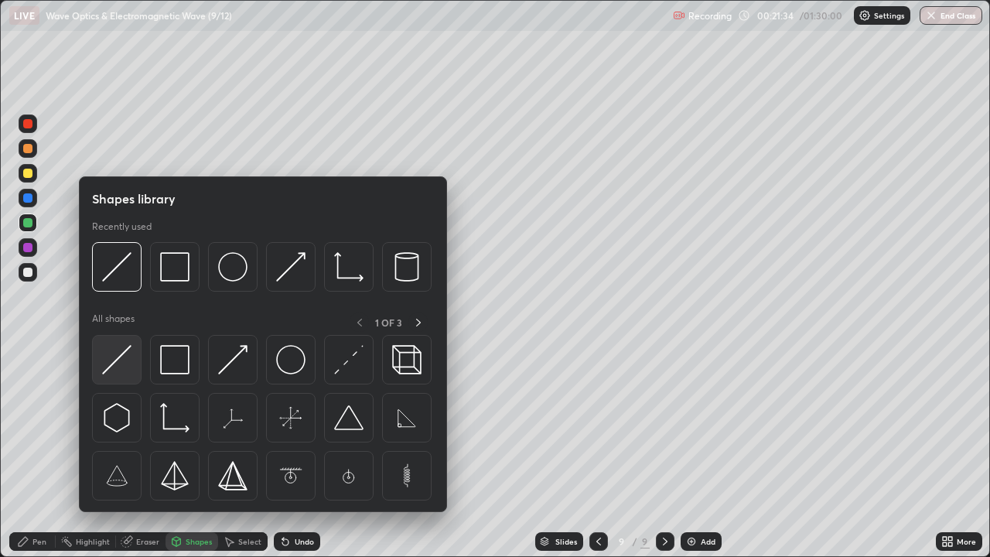
click at [127, 364] on img at bounding box center [116, 359] width 29 height 29
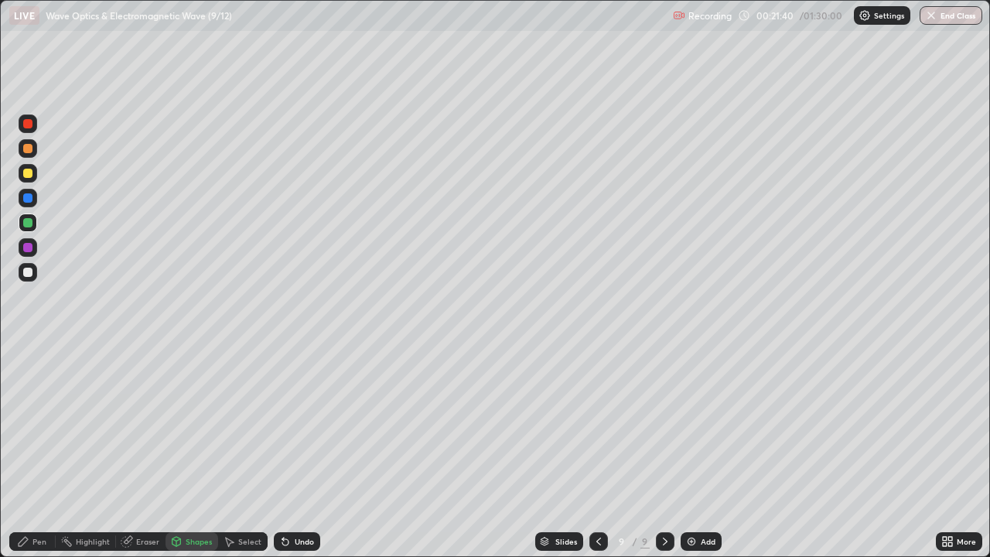
click at [32, 175] on div at bounding box center [27, 173] width 9 height 9
click at [50, 452] on div "Pen" at bounding box center [32, 541] width 46 height 19
click at [27, 250] on div at bounding box center [27, 247] width 9 height 9
click at [31, 248] on div at bounding box center [27, 247] width 9 height 9
click at [32, 274] on div at bounding box center [27, 272] width 9 height 9
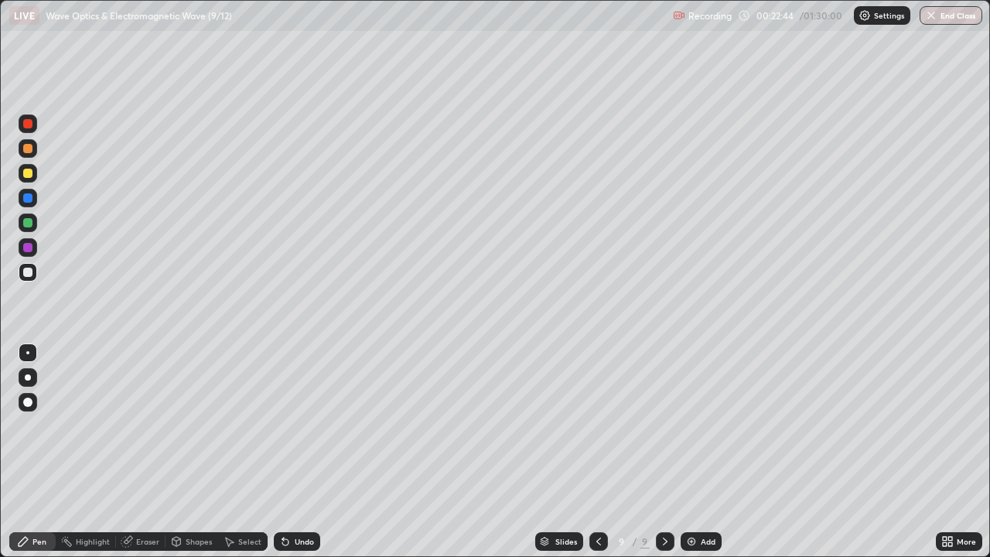
click at [306, 452] on div "Undo" at bounding box center [304, 542] width 19 height 8
click at [692, 452] on img at bounding box center [691, 541] width 12 height 12
click at [36, 177] on div at bounding box center [28, 173] width 19 height 19
click at [34, 175] on div at bounding box center [28, 173] width 19 height 19
click at [964, 452] on div "More" at bounding box center [966, 542] width 19 height 8
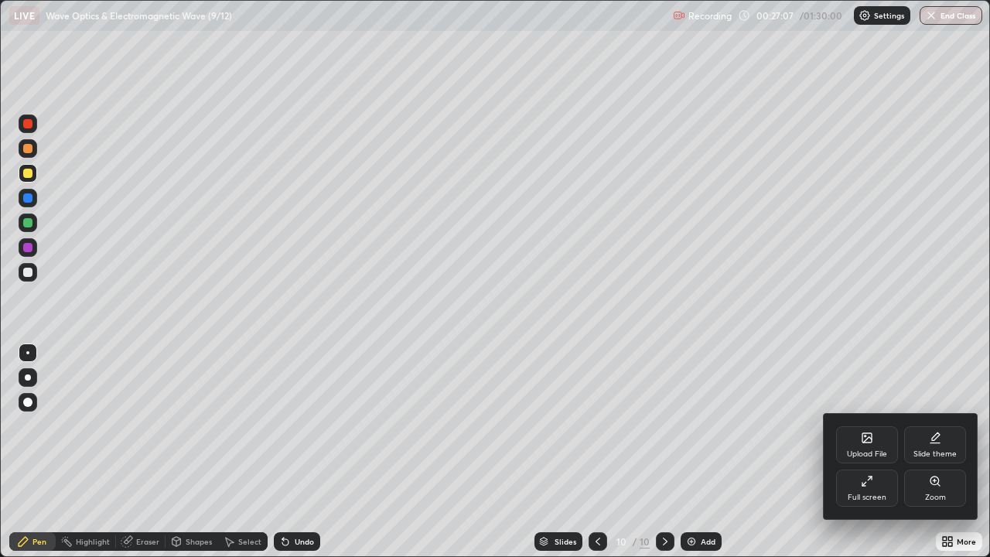
click at [883, 442] on div "Upload File" at bounding box center [867, 444] width 62 height 37
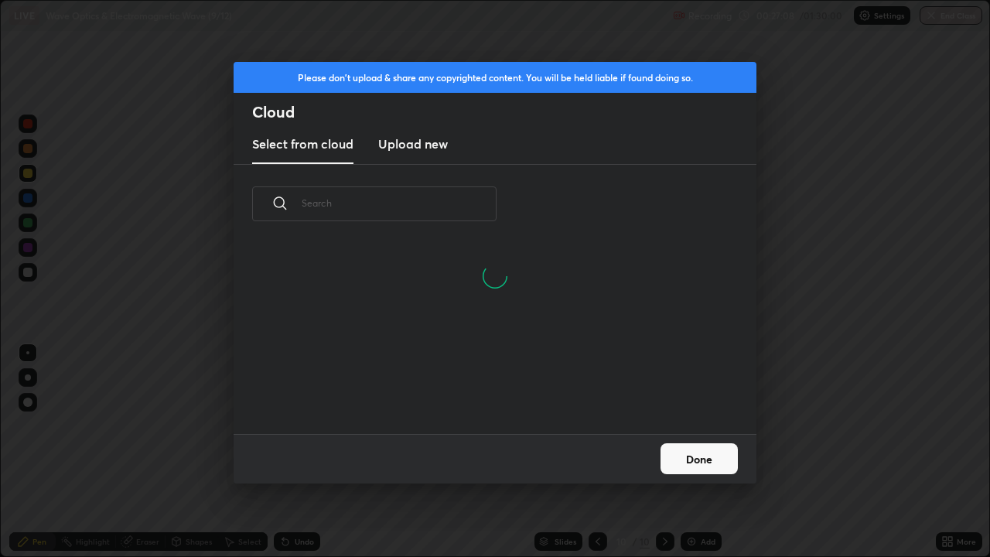
click at [712, 452] on button "Done" at bounding box center [699, 458] width 77 height 31
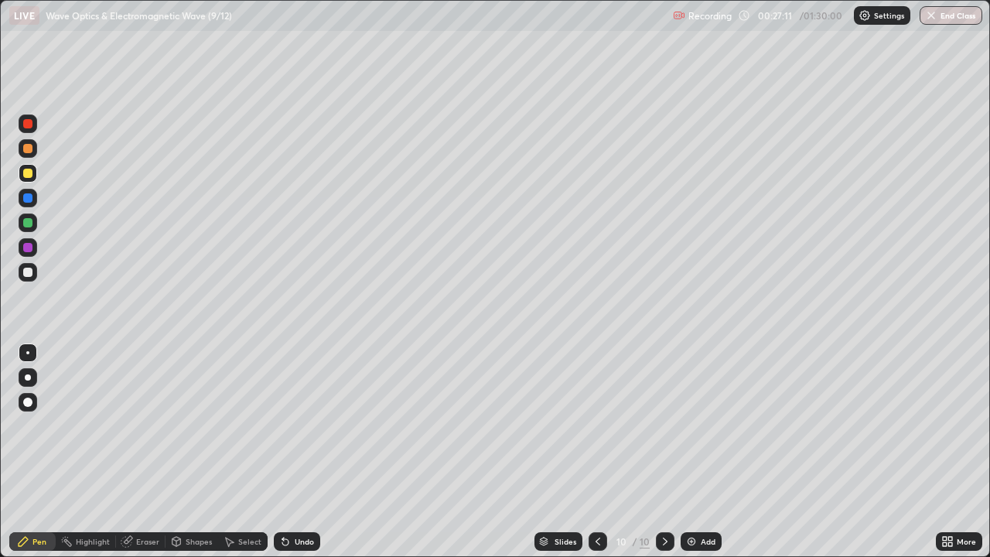
click at [954, 452] on div "More" at bounding box center [959, 541] width 46 height 19
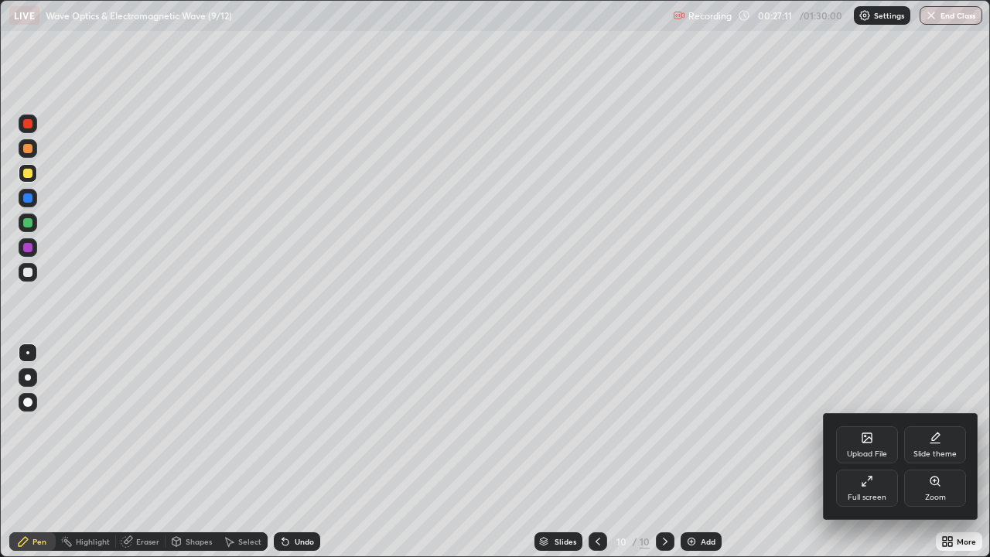
click at [870, 450] on div "Upload File" at bounding box center [867, 454] width 40 height 8
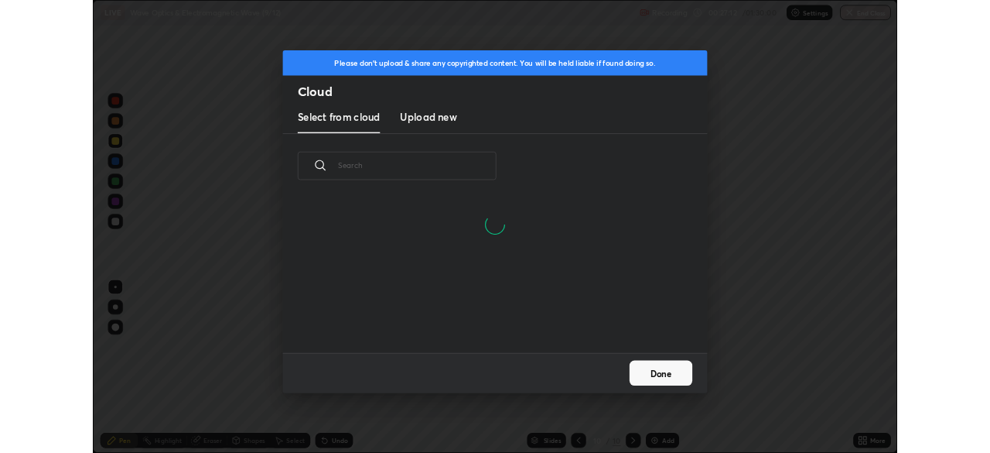
scroll to position [190, 497]
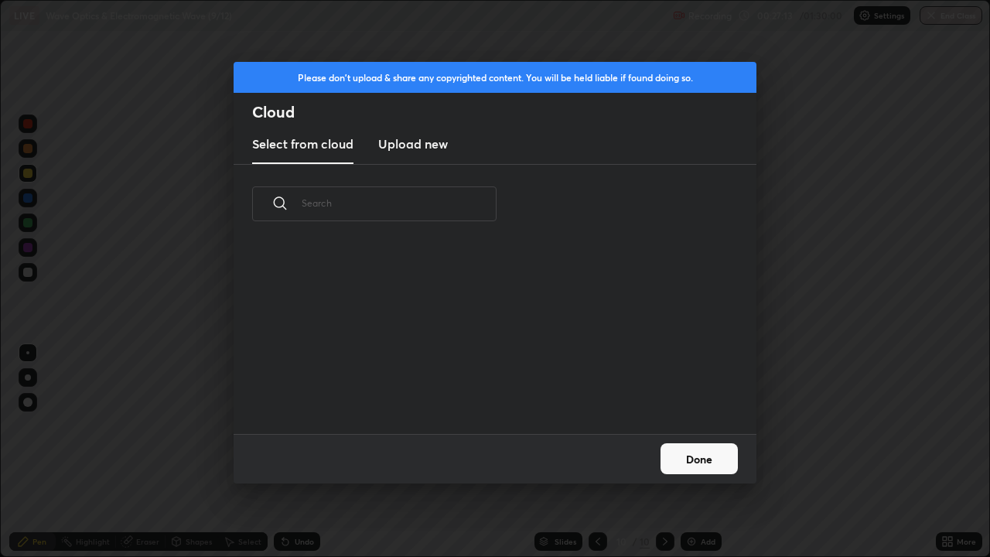
click at [435, 142] on h3 "Upload new" at bounding box center [413, 144] width 70 height 19
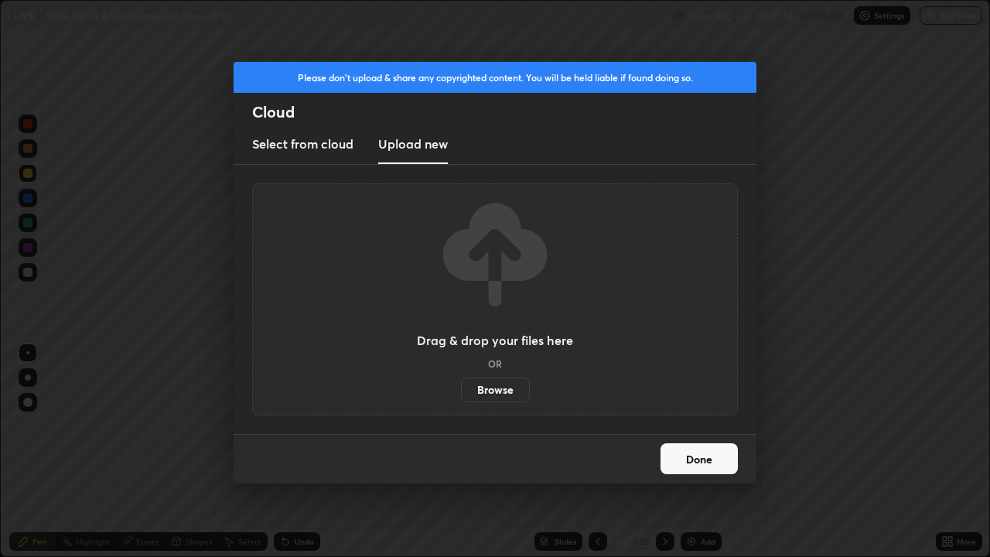
click at [511, 394] on label "Browse" at bounding box center [495, 389] width 69 height 25
click at [461, 394] on input "Browse" at bounding box center [461, 389] width 0 height 25
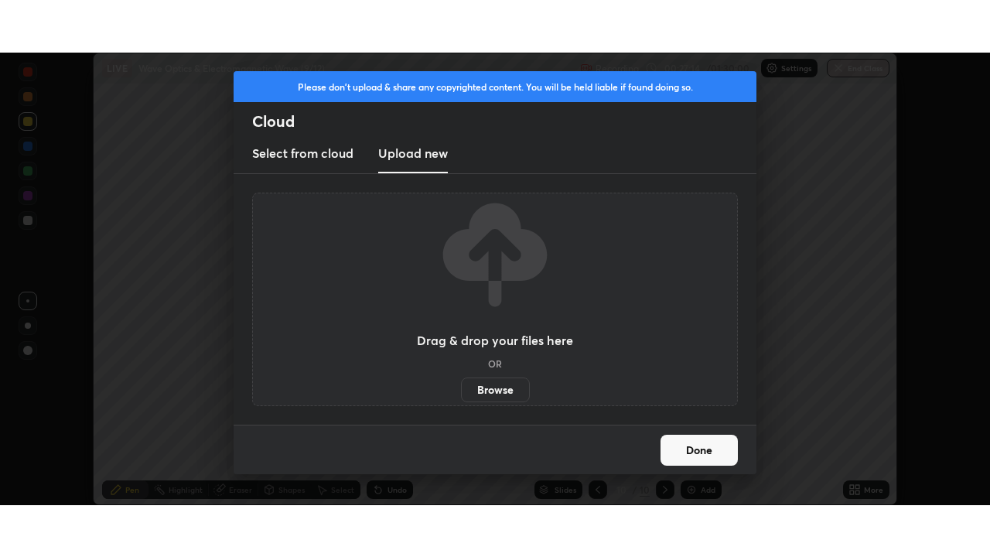
scroll to position [76902, 76364]
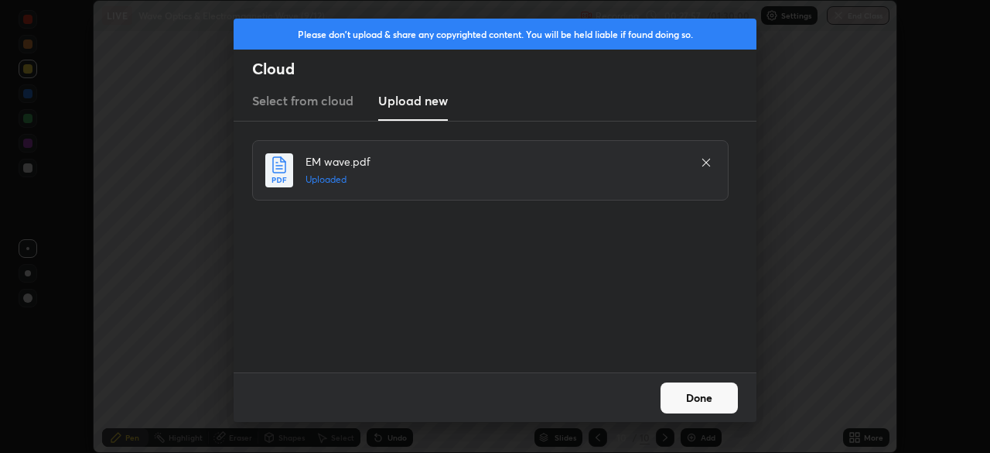
click at [702, 397] on button "Done" at bounding box center [699, 397] width 77 height 31
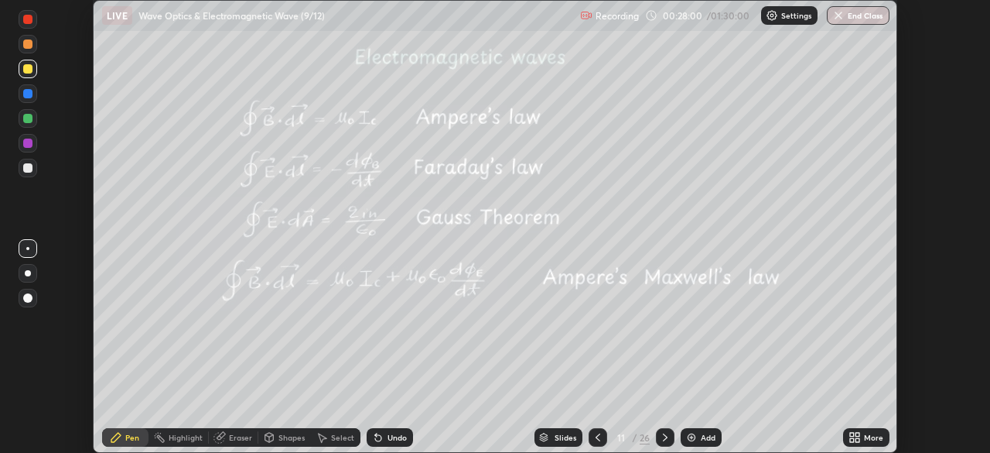
click at [856, 432] on icon at bounding box center [858, 434] width 4 height 4
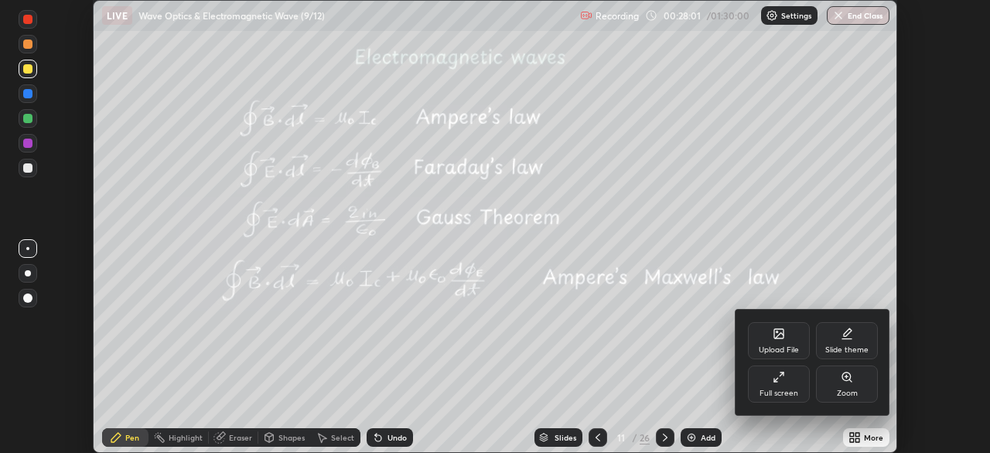
click at [781, 381] on icon at bounding box center [779, 377] width 12 height 12
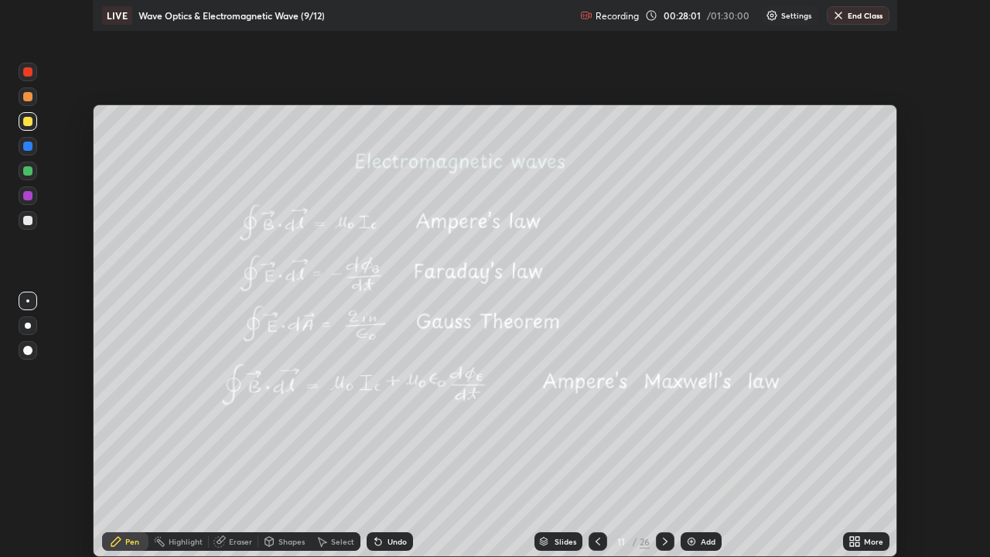
scroll to position [557, 990]
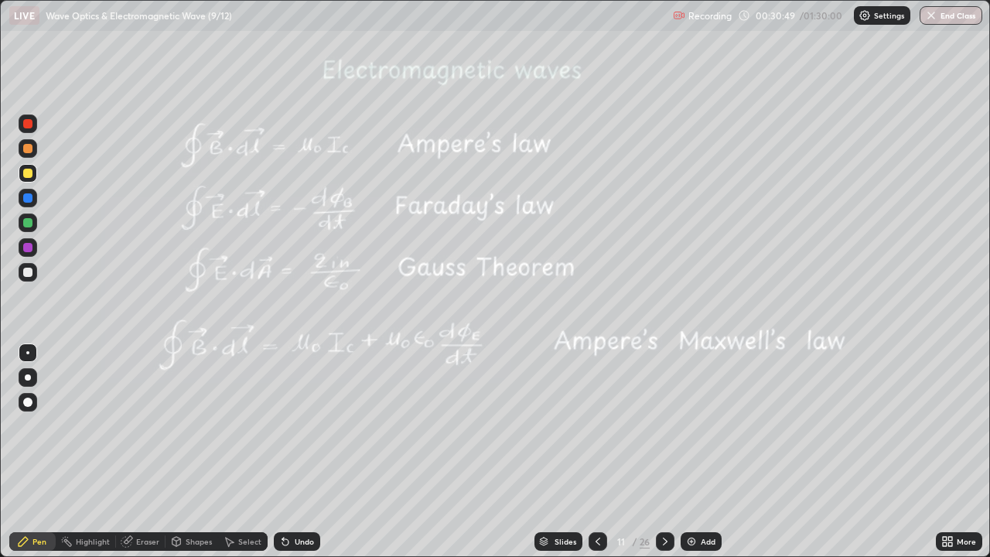
click at [252, 452] on div "Select" at bounding box center [249, 542] width 23 height 8
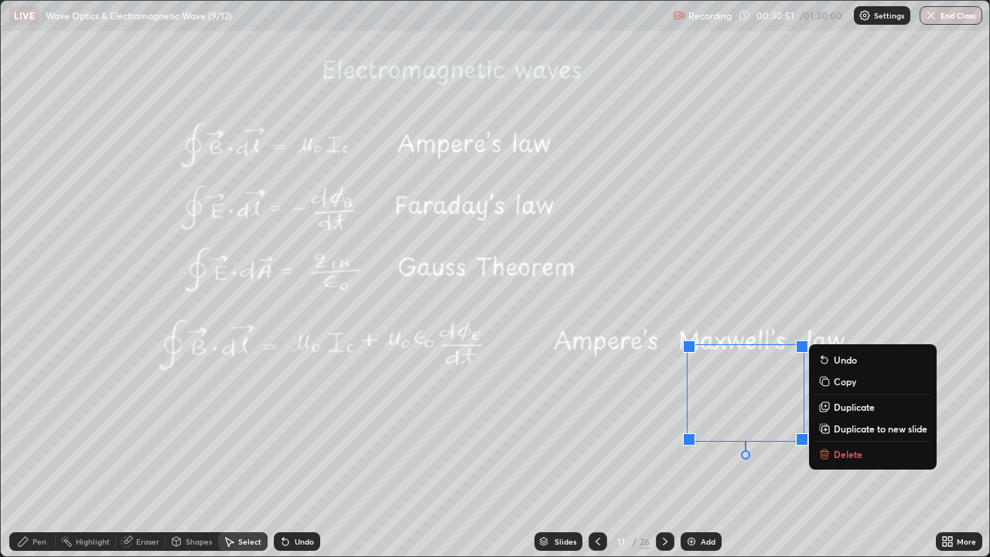
click at [859, 450] on p "Delete" at bounding box center [848, 454] width 29 height 12
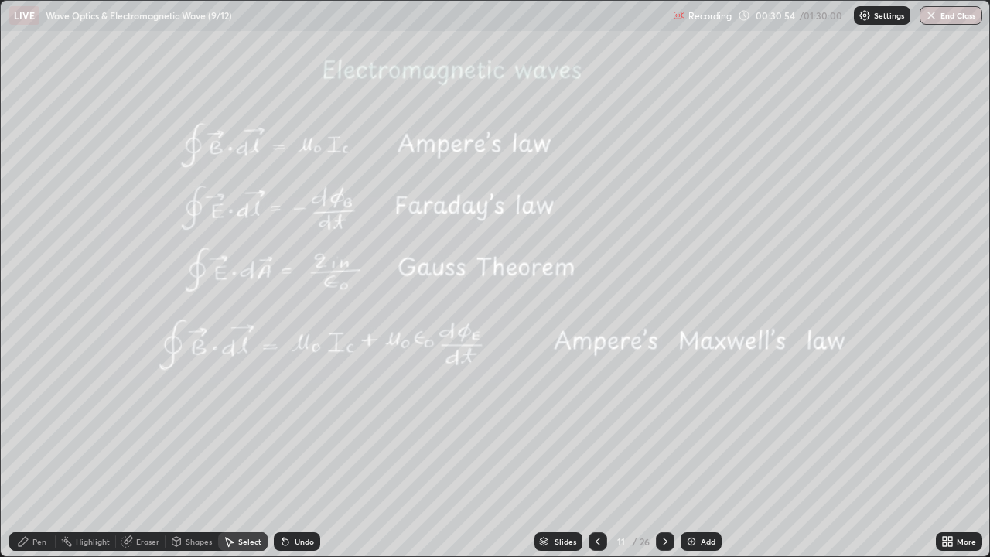
click at [44, 452] on div "Pen" at bounding box center [39, 542] width 14 height 8
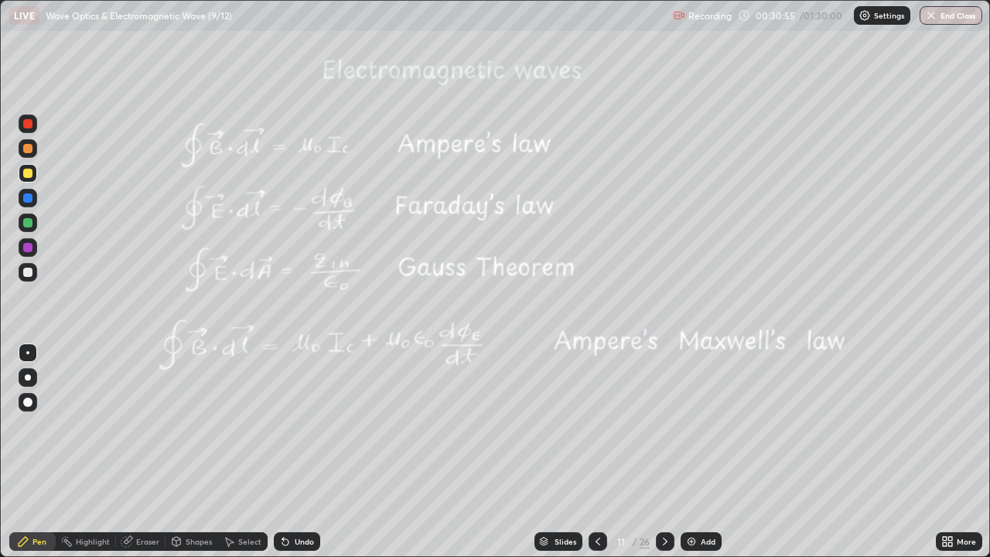
click at [28, 224] on div at bounding box center [27, 222] width 9 height 9
click at [306, 452] on div "Undo" at bounding box center [304, 542] width 19 height 8
click at [27, 246] on div at bounding box center [27, 247] width 9 height 9
click at [29, 247] on div at bounding box center [27, 247] width 9 height 9
click at [30, 273] on div at bounding box center [27, 272] width 9 height 9
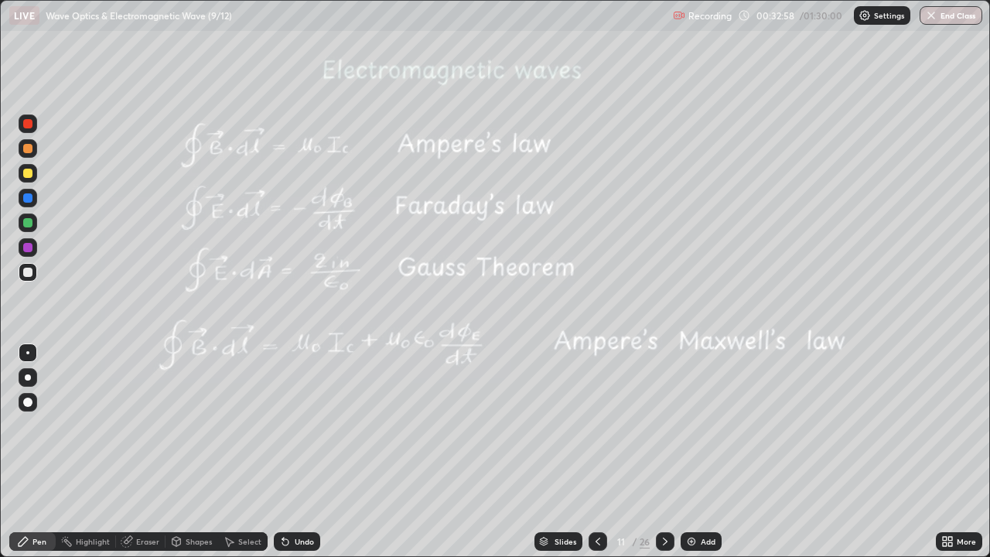
click at [30, 273] on div at bounding box center [27, 272] width 9 height 9
click at [305, 452] on div "Undo" at bounding box center [304, 542] width 19 height 8
click at [29, 174] on div at bounding box center [27, 173] width 9 height 9
click at [664, 452] on icon at bounding box center [665, 541] width 12 height 12
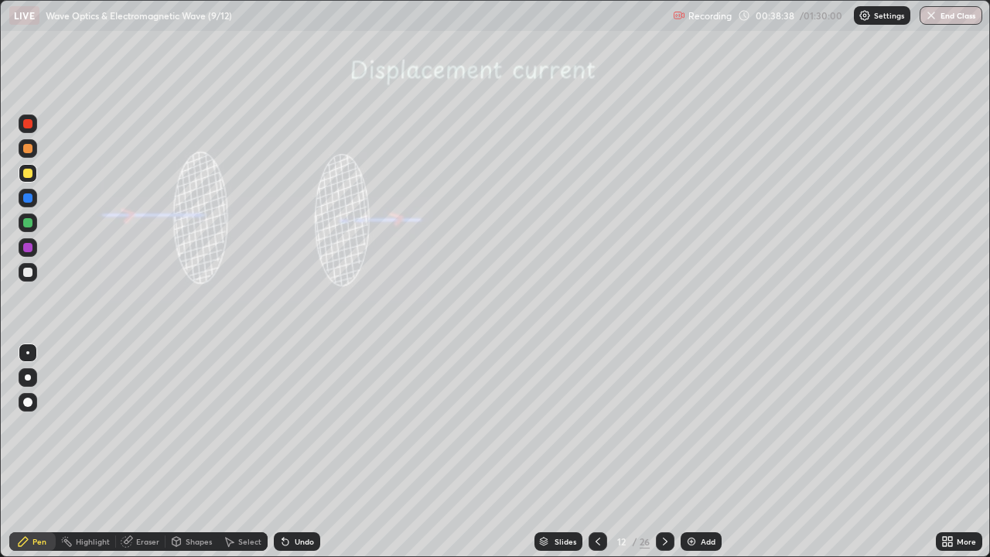
click at [29, 272] on div at bounding box center [27, 272] width 9 height 9
click at [32, 198] on div at bounding box center [27, 197] width 9 height 9
click at [188, 452] on div "Shapes" at bounding box center [199, 542] width 26 height 8
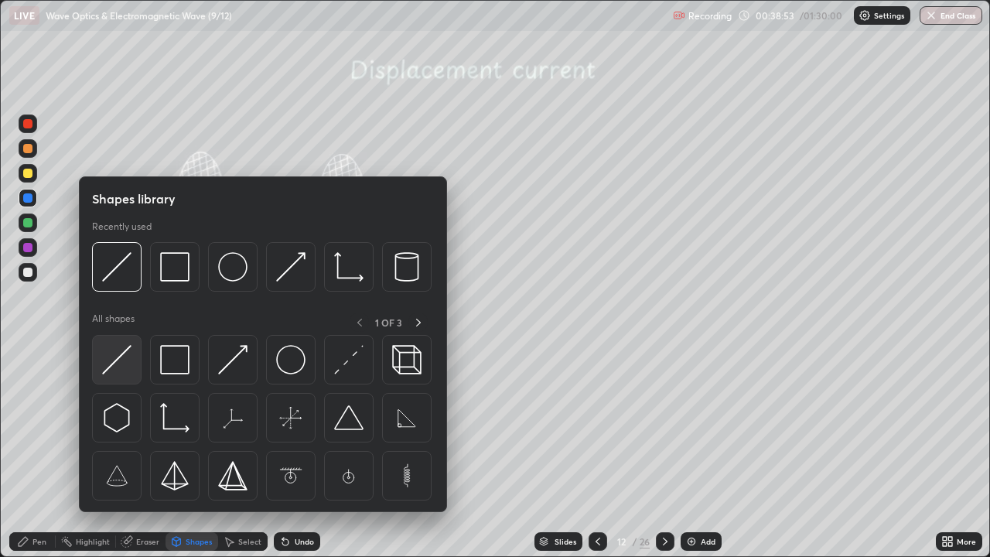
click at [124, 367] on img at bounding box center [116, 359] width 29 height 29
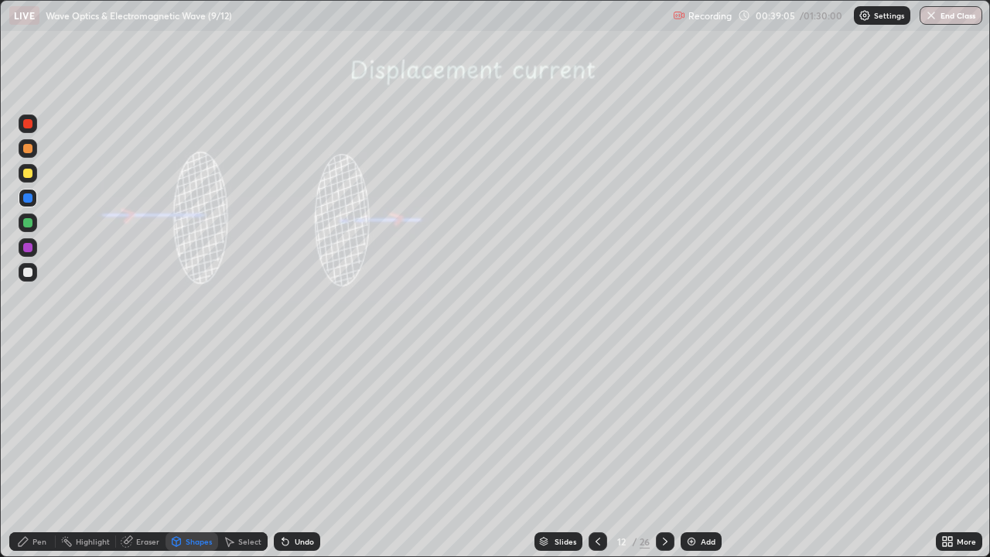
click at [36, 452] on div "Pen" at bounding box center [39, 542] width 14 height 8
click at [29, 127] on div at bounding box center [27, 123] width 9 height 9
click at [27, 196] on div at bounding box center [27, 197] width 9 height 9
click at [28, 221] on div at bounding box center [27, 222] width 9 height 9
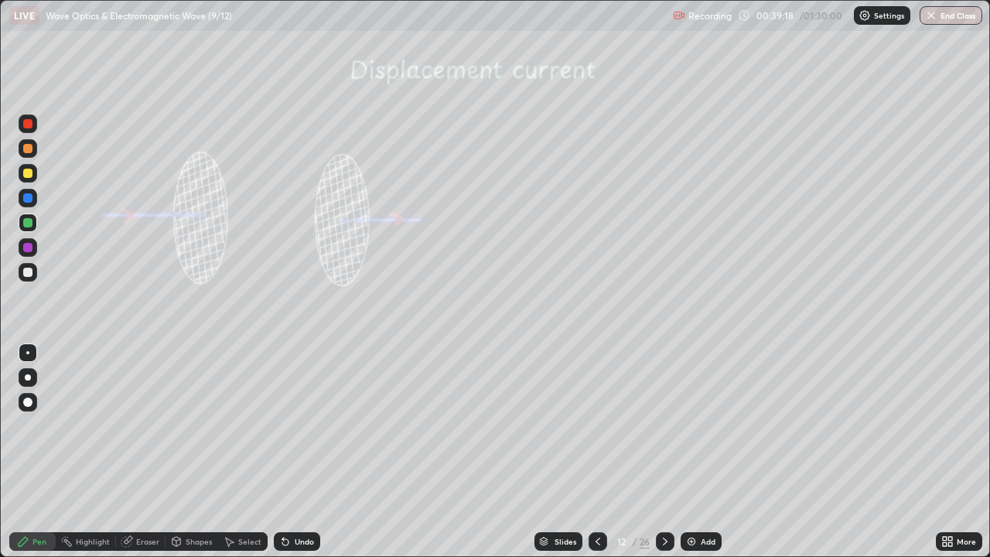
click at [28, 221] on div at bounding box center [27, 222] width 9 height 9
click at [295, 452] on div "Undo" at bounding box center [304, 542] width 19 height 8
click at [295, 452] on div "Undo" at bounding box center [297, 541] width 46 height 19
click at [295, 452] on div "Undo" at bounding box center [304, 542] width 19 height 8
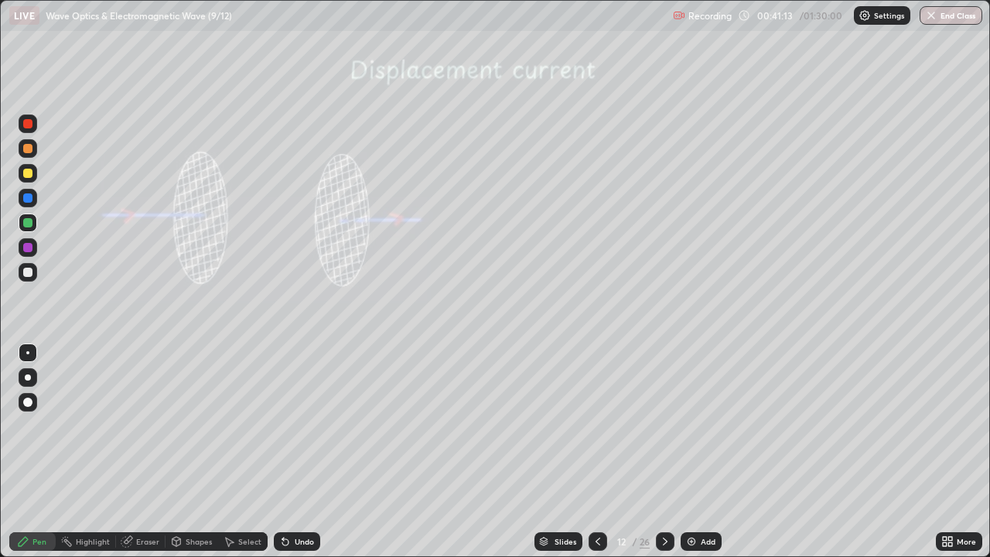
click at [298, 452] on div "Undo" at bounding box center [304, 542] width 19 height 8
click at [28, 171] on div at bounding box center [27, 173] width 9 height 9
click at [28, 173] on div at bounding box center [27, 173] width 9 height 9
click at [296, 452] on div "Undo" at bounding box center [304, 542] width 19 height 8
click at [28, 224] on div at bounding box center [27, 222] width 9 height 9
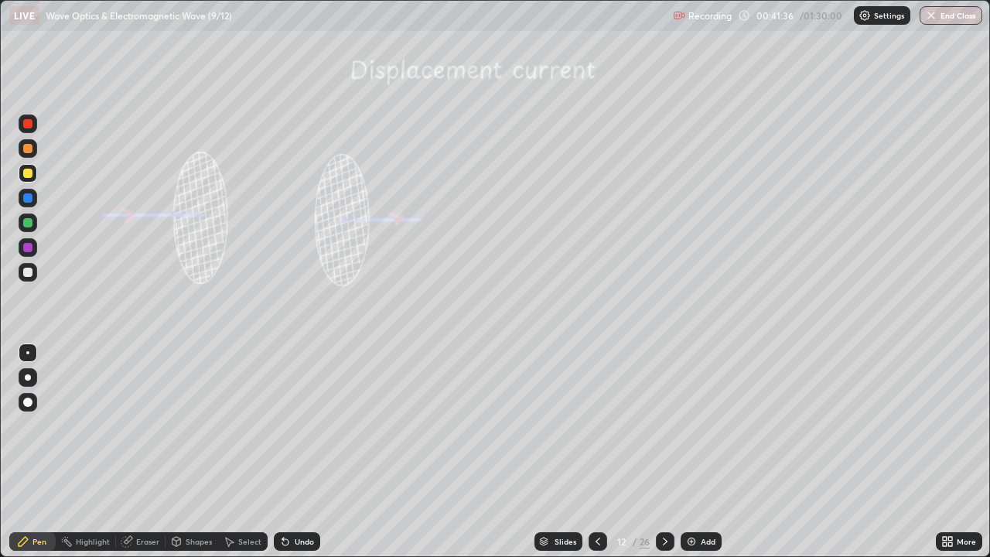
click at [28, 224] on div at bounding box center [27, 222] width 9 height 9
click at [598, 452] on icon at bounding box center [598, 541] width 12 height 12
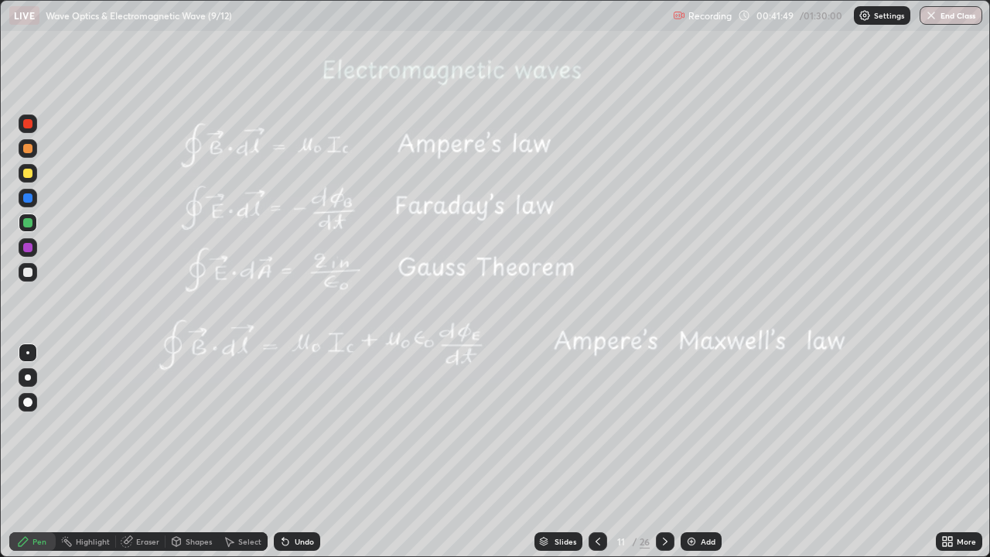
click at [662, 452] on icon at bounding box center [665, 541] width 12 height 12
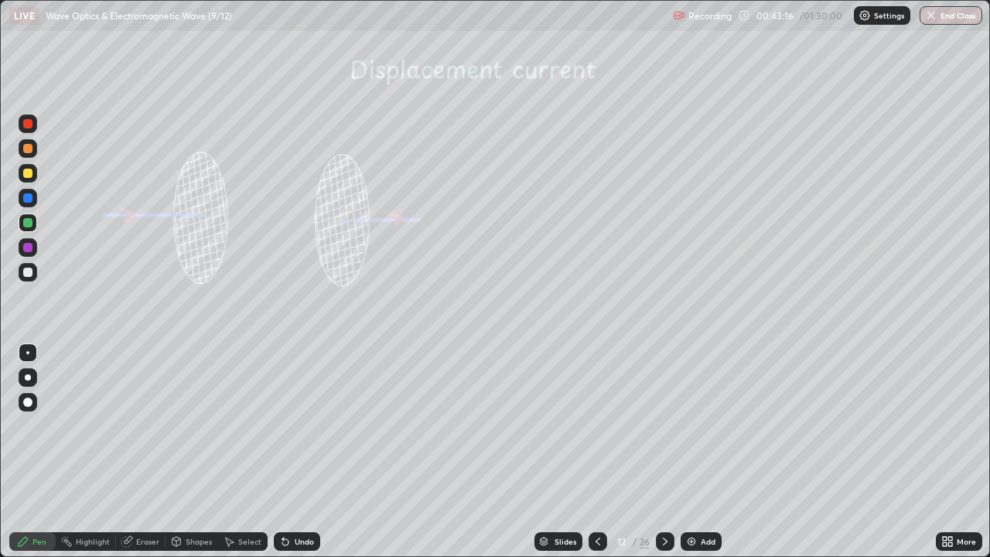
click at [33, 246] on div at bounding box center [28, 247] width 19 height 19
click at [593, 452] on icon at bounding box center [598, 541] width 12 height 12
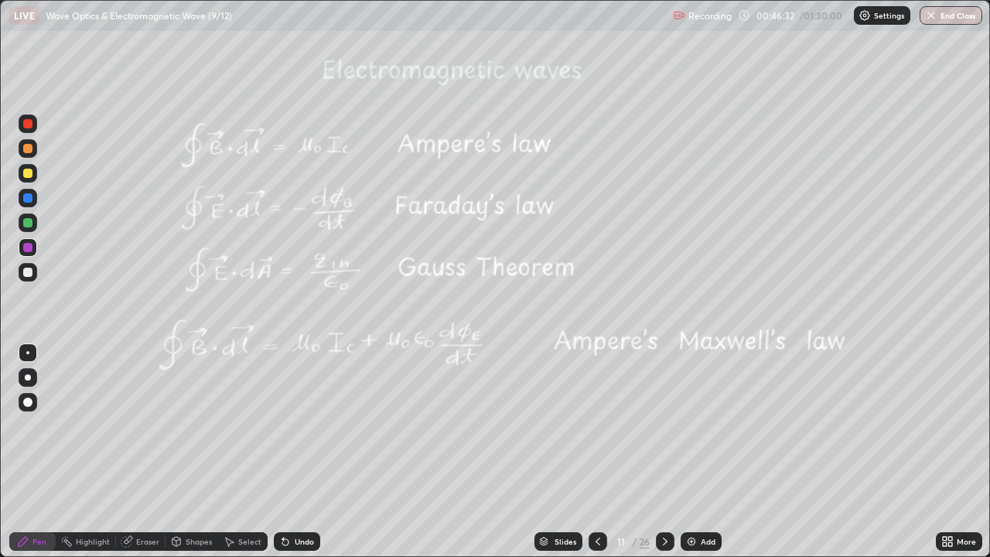
click at [661, 452] on icon at bounding box center [665, 541] width 12 height 12
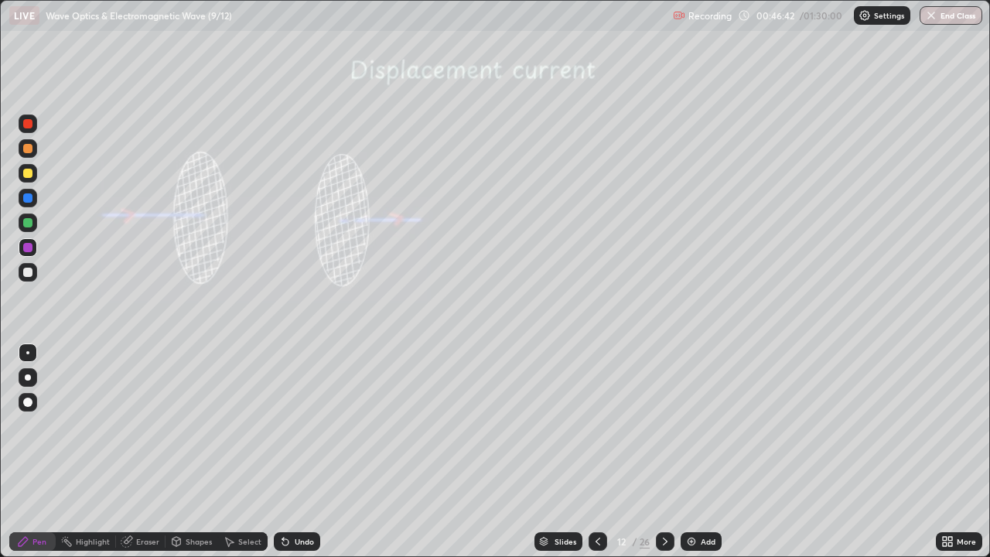
click at [30, 197] on div at bounding box center [27, 197] width 9 height 9
click at [32, 198] on div at bounding box center [27, 197] width 9 height 9
click at [33, 272] on div at bounding box center [28, 272] width 19 height 19
click at [30, 127] on div at bounding box center [27, 123] width 9 height 9
click at [36, 125] on div at bounding box center [28, 123] width 19 height 19
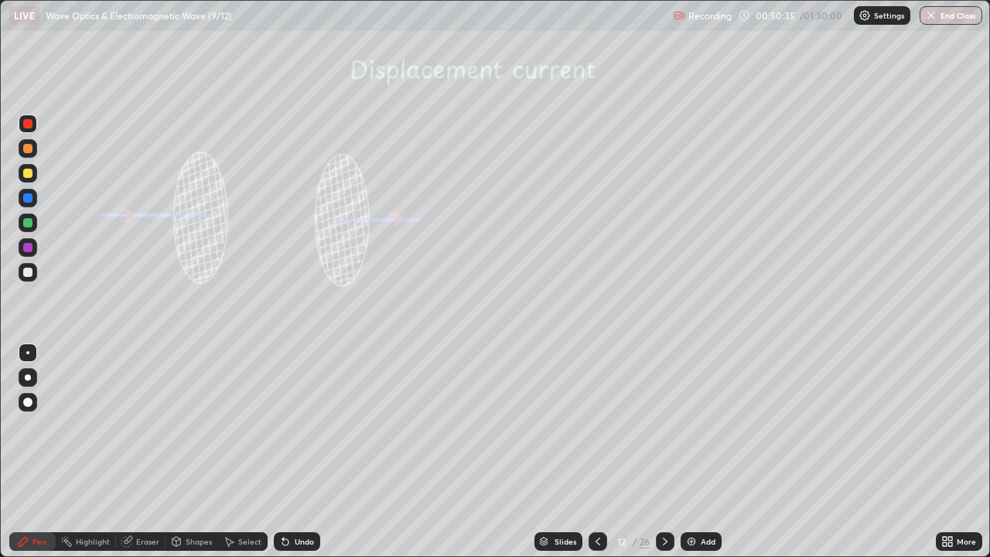
click at [292, 452] on div "Undo" at bounding box center [297, 541] width 46 height 19
click at [291, 452] on div "Undo" at bounding box center [297, 541] width 46 height 19
click at [35, 197] on div at bounding box center [28, 198] width 19 height 19
click at [691, 452] on img at bounding box center [691, 541] width 12 height 12
click at [34, 174] on div at bounding box center [28, 173] width 19 height 19
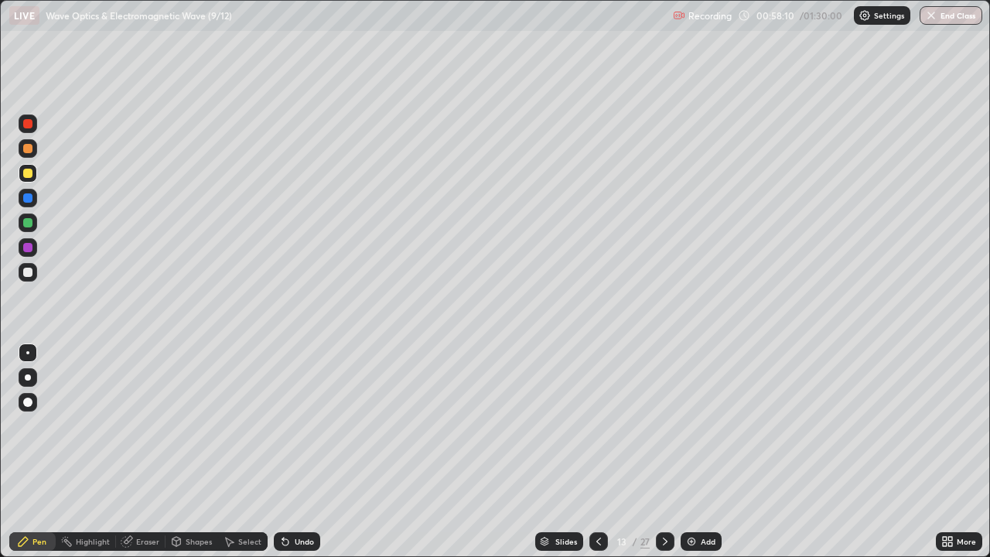
click at [240, 452] on div "Select" at bounding box center [243, 541] width 50 height 19
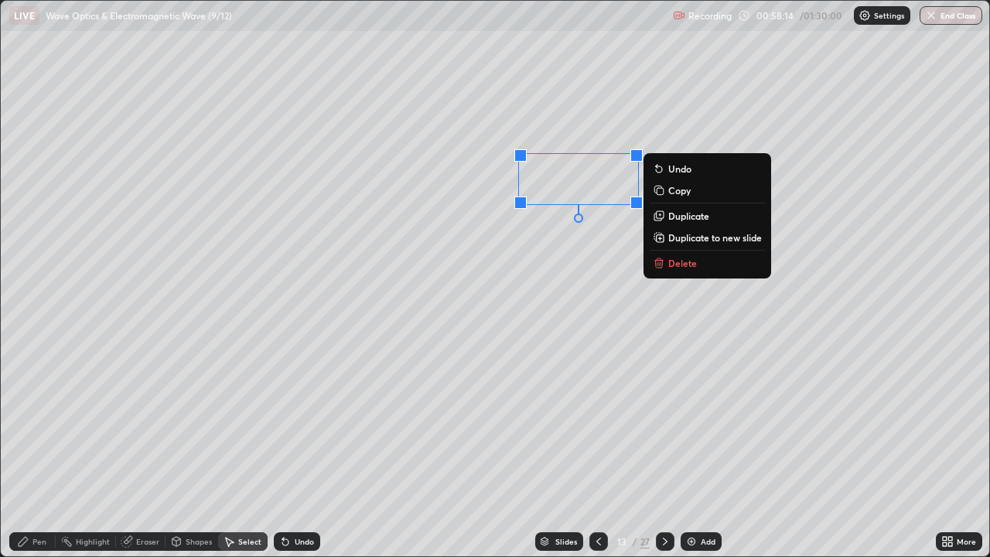
click at [682, 261] on p "Delete" at bounding box center [682, 263] width 29 height 12
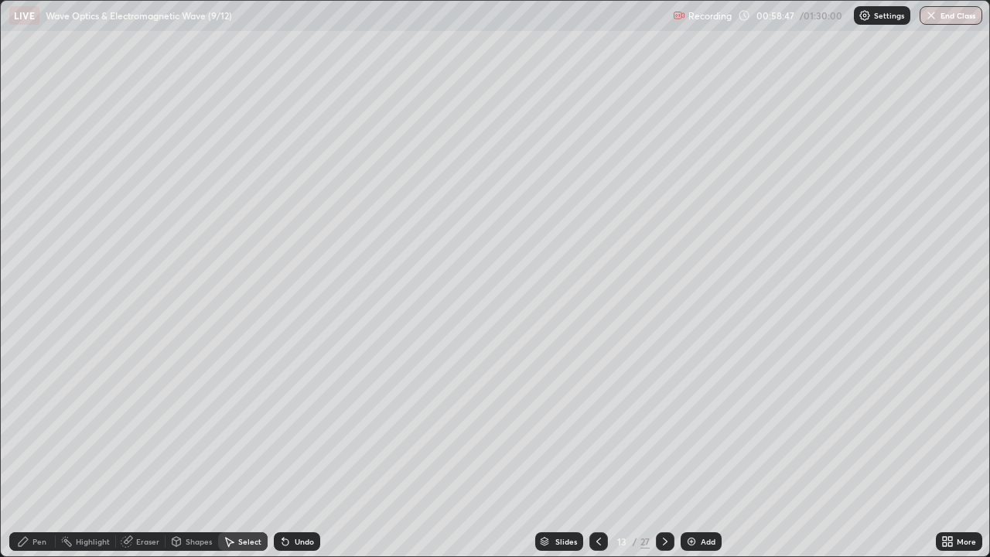
click at [39, 452] on div "Pen" at bounding box center [39, 542] width 14 height 8
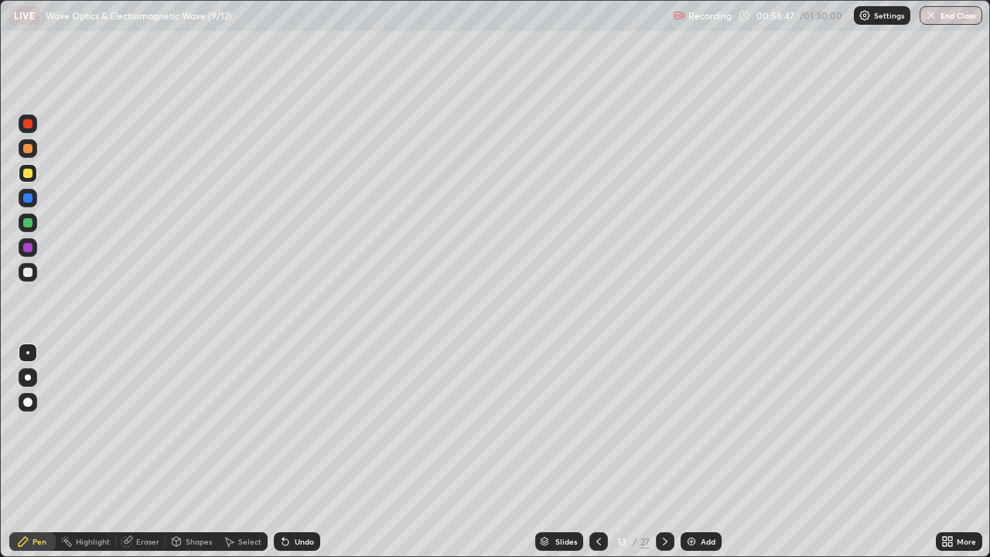
click at [26, 227] on div at bounding box center [27, 222] width 9 height 9
click at [29, 225] on div at bounding box center [27, 222] width 9 height 9
click at [33, 247] on div at bounding box center [28, 247] width 19 height 19
click at [29, 273] on div at bounding box center [27, 272] width 9 height 9
click at [30, 272] on div at bounding box center [27, 272] width 9 height 9
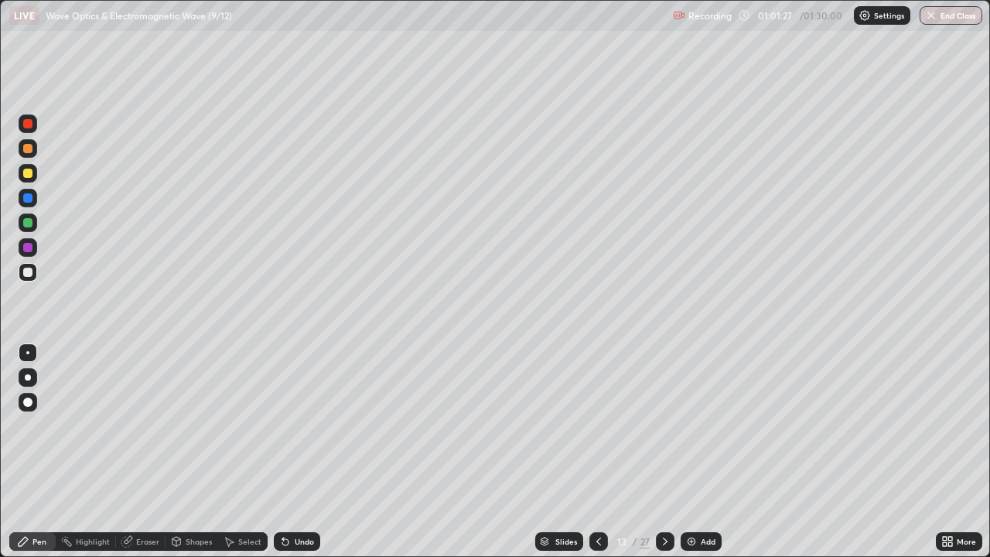
click at [33, 174] on div at bounding box center [28, 173] width 19 height 19
click at [251, 452] on div "Select" at bounding box center [249, 542] width 23 height 8
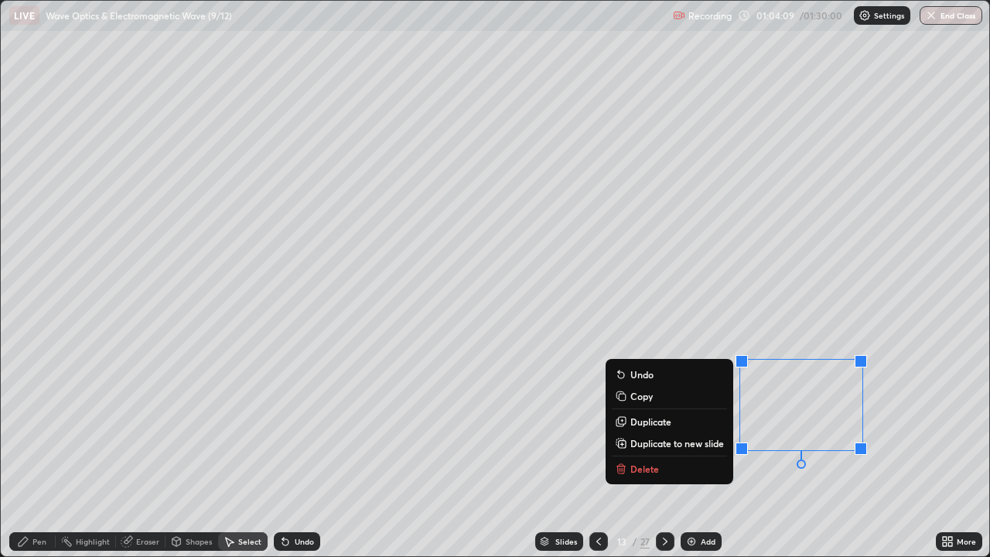
click at [659, 452] on button "Delete" at bounding box center [669, 468] width 115 height 19
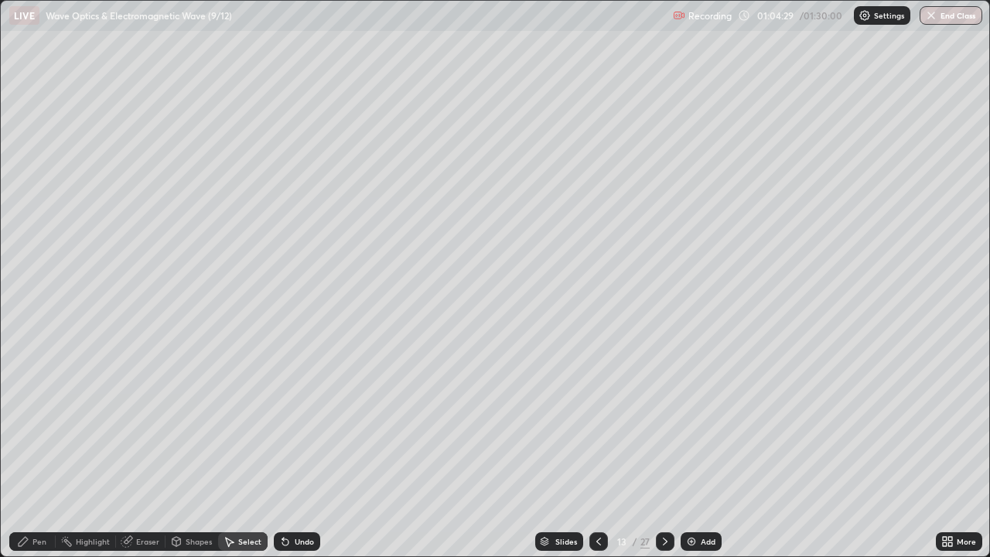
click at [664, 452] on div at bounding box center [665, 541] width 19 height 19
click at [38, 452] on div "Pen" at bounding box center [39, 542] width 14 height 8
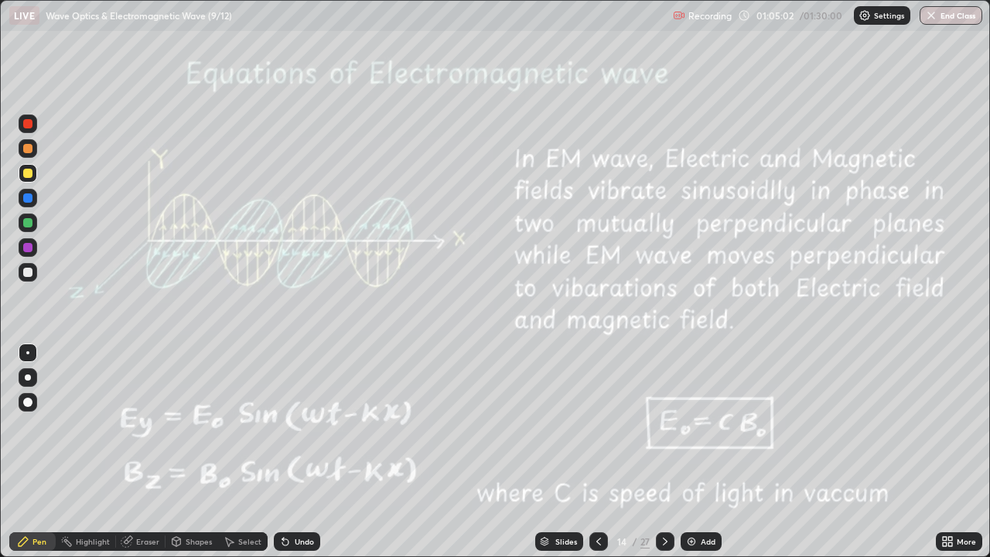
click at [26, 224] on div at bounding box center [27, 222] width 9 height 9
click at [24, 197] on div at bounding box center [27, 197] width 9 height 9
click at [27, 126] on div at bounding box center [27, 123] width 9 height 9
click at [596, 452] on icon at bounding box center [599, 541] width 12 height 12
click at [661, 452] on icon at bounding box center [665, 541] width 12 height 12
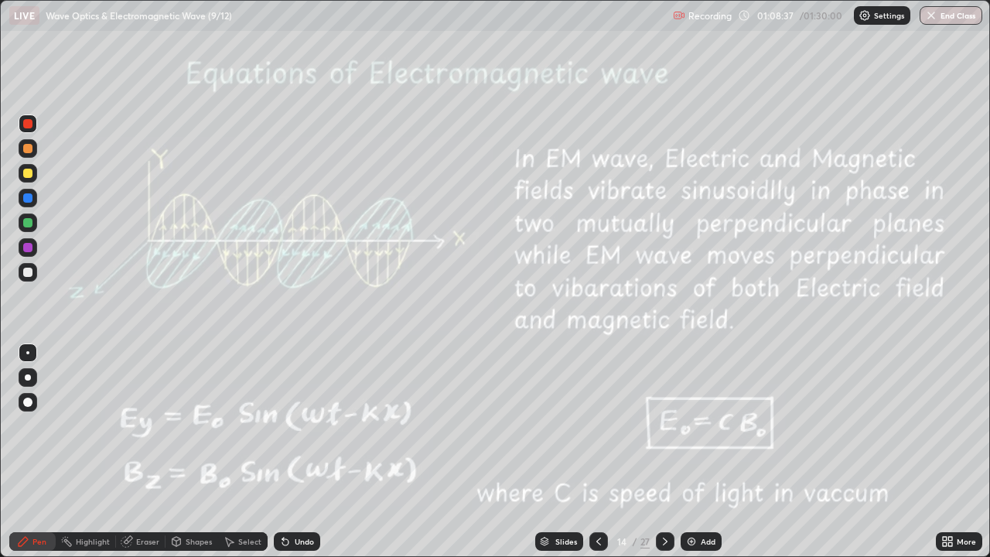
click at [595, 452] on icon at bounding box center [599, 541] width 12 height 12
click at [34, 173] on div at bounding box center [28, 173] width 19 height 19
click at [31, 248] on div at bounding box center [27, 247] width 9 height 9
click at [302, 452] on div "Undo" at bounding box center [304, 542] width 19 height 8
click at [299, 452] on div "Undo" at bounding box center [304, 542] width 19 height 8
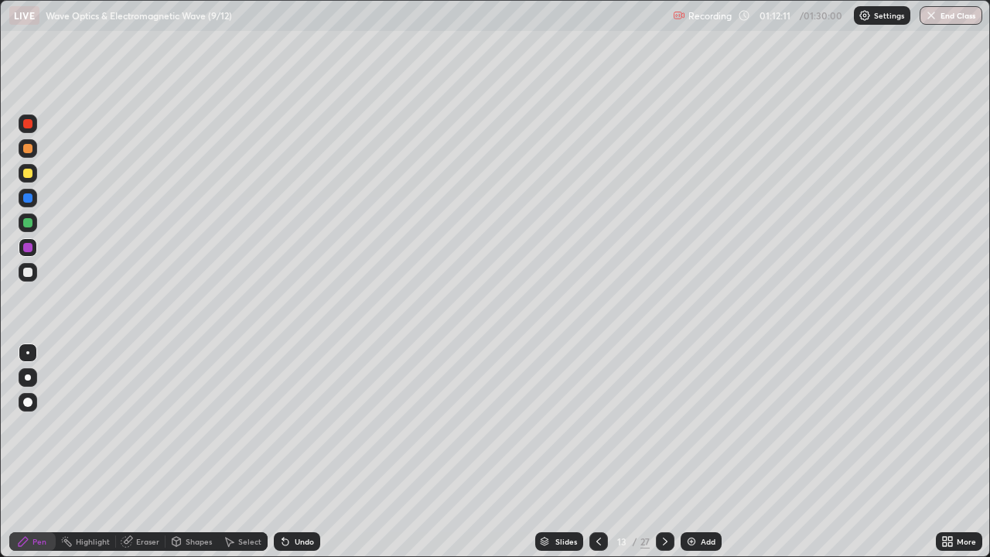
click at [29, 198] on div at bounding box center [27, 197] width 9 height 9
click at [33, 125] on div at bounding box center [28, 123] width 19 height 19
click at [248, 452] on div "Select" at bounding box center [249, 542] width 23 height 8
click at [247, 452] on div "Select" at bounding box center [249, 542] width 23 height 8
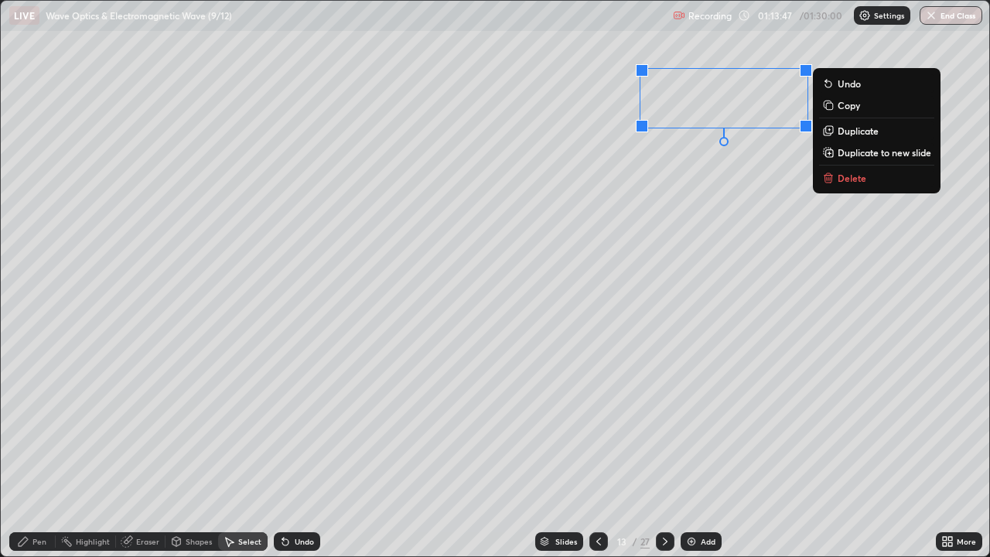
click at [849, 174] on p "Delete" at bounding box center [852, 178] width 29 height 12
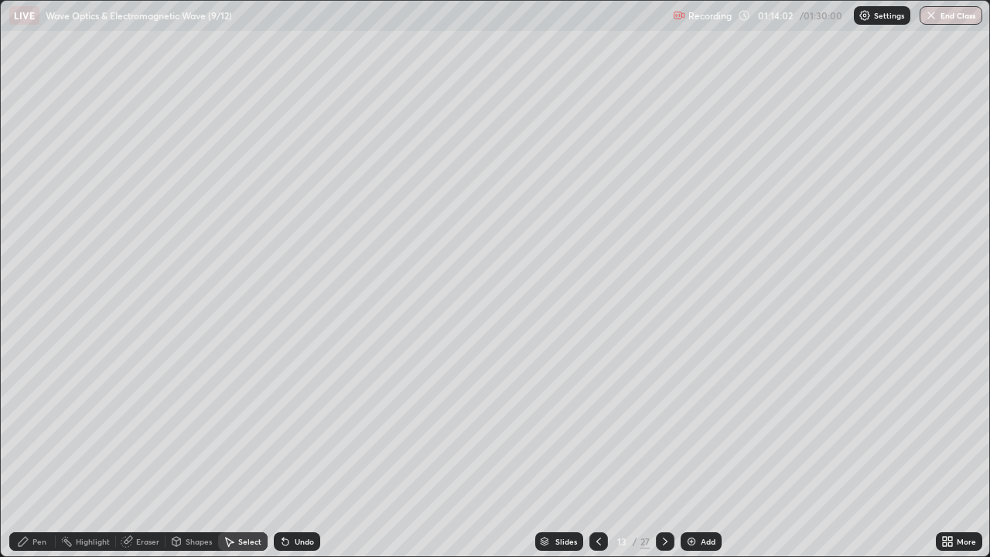
click at [665, 452] on icon at bounding box center [665, 541] width 12 height 12
click at [45, 452] on div "Pen" at bounding box center [39, 542] width 14 height 8
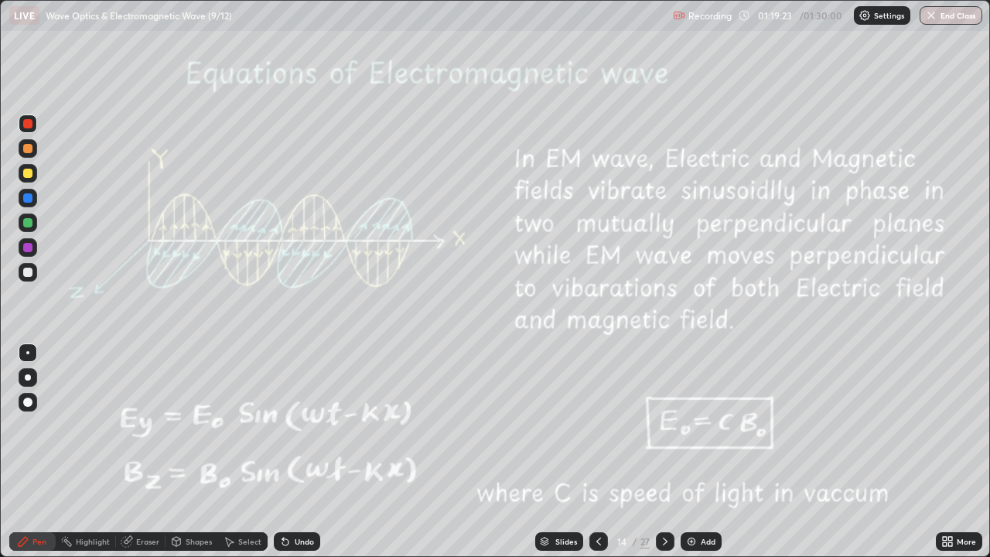
click at [664, 452] on icon at bounding box center [665, 541] width 12 height 12
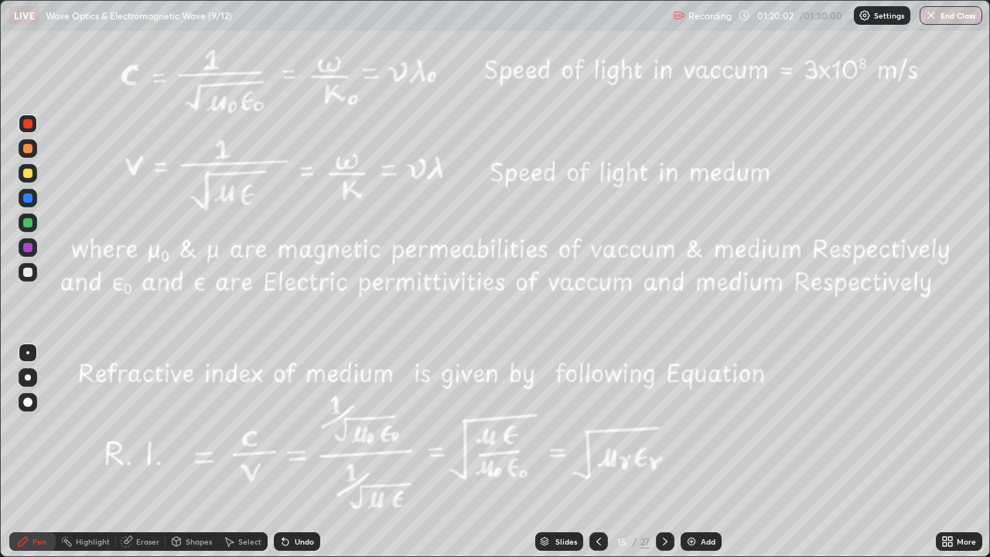
click at [289, 452] on icon at bounding box center [285, 541] width 12 height 12
click at [291, 452] on div "Undo" at bounding box center [297, 541] width 46 height 19
click at [253, 452] on div "Select" at bounding box center [249, 542] width 23 height 8
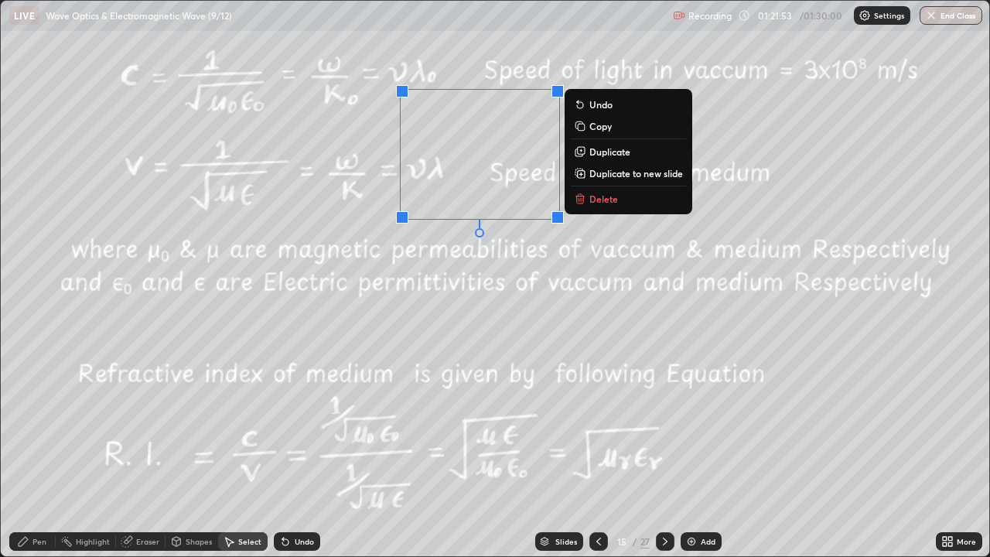
click at [611, 198] on p "Delete" at bounding box center [603, 199] width 29 height 12
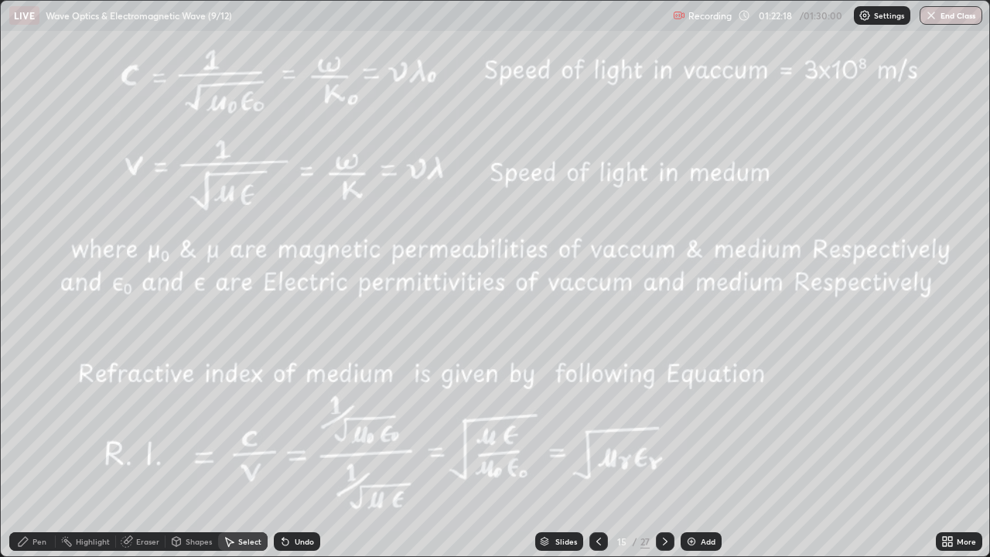
click at [46, 452] on div "Pen" at bounding box center [32, 541] width 46 height 19
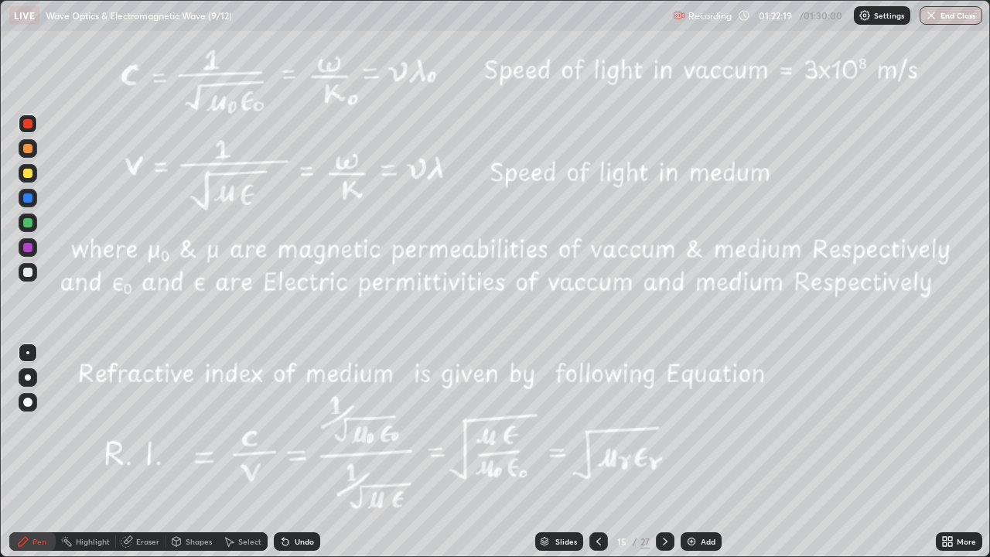
click at [25, 199] on div at bounding box center [27, 197] width 9 height 9
click at [297, 452] on div "Undo" at bounding box center [297, 541] width 46 height 19
click at [299, 452] on div "Undo" at bounding box center [297, 541] width 46 height 19
click at [961, 14] on button "End Class" at bounding box center [951, 15] width 63 height 19
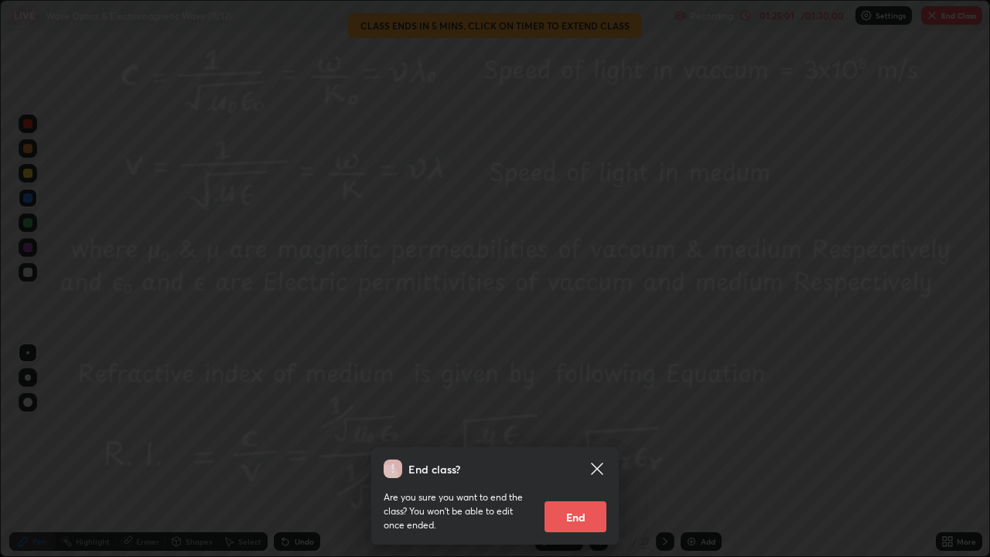
click at [586, 452] on button "End" at bounding box center [576, 516] width 62 height 31
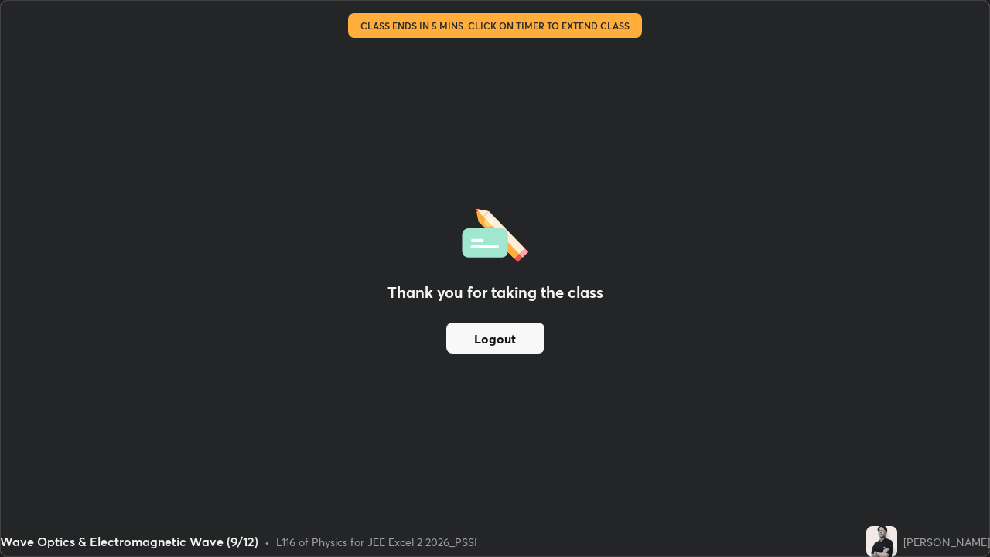
click at [522, 339] on button "Logout" at bounding box center [495, 338] width 98 height 31
